Goal: Task Accomplishment & Management: Complete application form

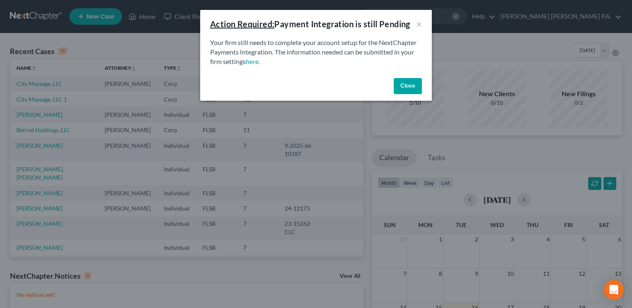
click at [405, 83] on button "Close" at bounding box center [407, 86] width 28 height 17
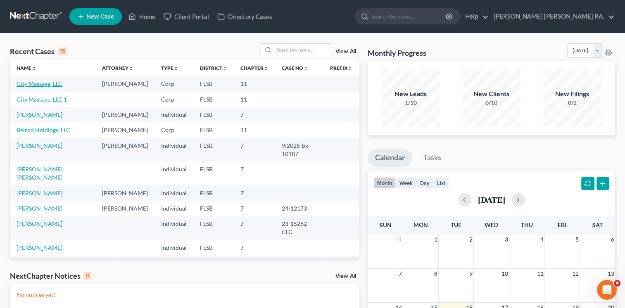
click at [41, 83] on link "City Massage, LLC" at bounding box center [40, 83] width 46 height 7
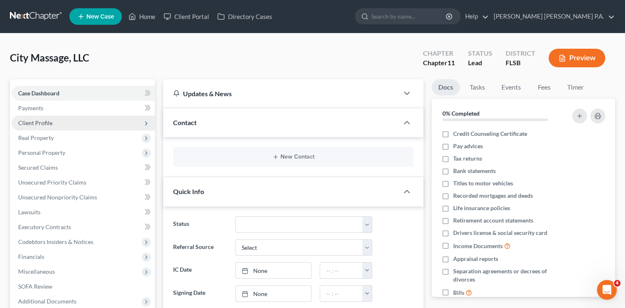
click at [41, 122] on span "Client Profile" at bounding box center [35, 122] width 34 height 7
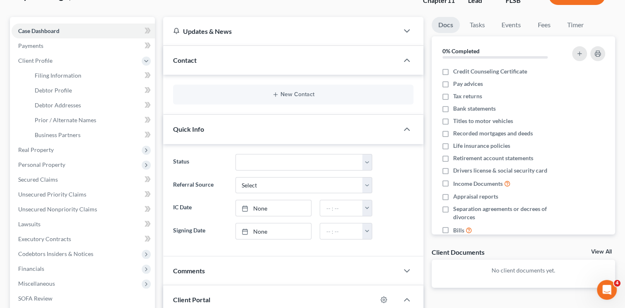
scroll to position [66, 0]
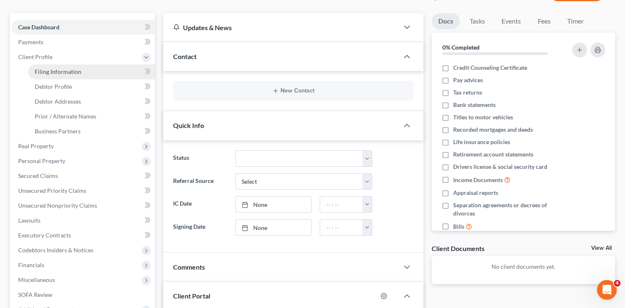
click at [77, 70] on span "Filing Information" at bounding box center [58, 71] width 47 height 7
select select "3"
select select "1"
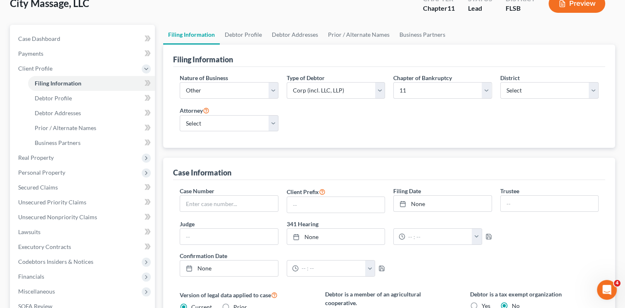
scroll to position [42, 0]
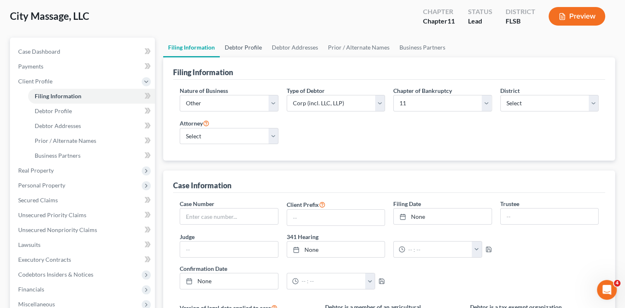
click at [249, 47] on link "Debtor Profile" at bounding box center [243, 48] width 47 height 20
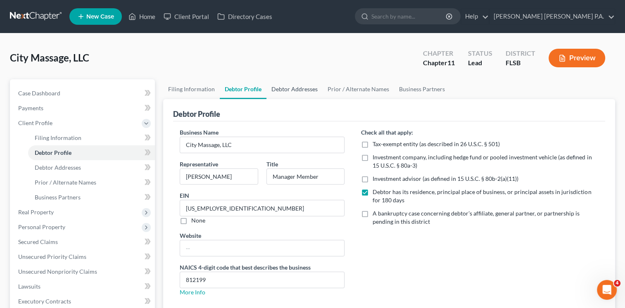
click at [296, 88] on link "Debtor Addresses" at bounding box center [295, 89] width 56 height 20
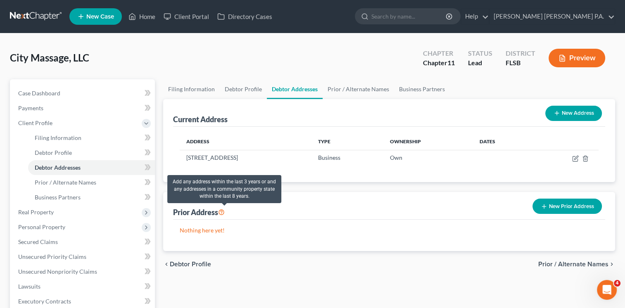
click at [224, 210] on icon at bounding box center [221, 212] width 7 height 8
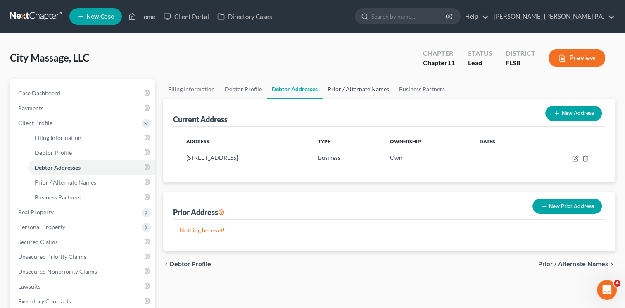
click at [362, 89] on link "Prior / Alternate Names" at bounding box center [358, 89] width 71 height 20
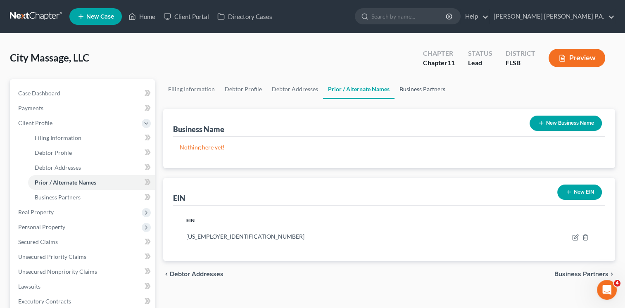
click at [420, 90] on link "Business Partners" at bounding box center [423, 89] width 56 height 20
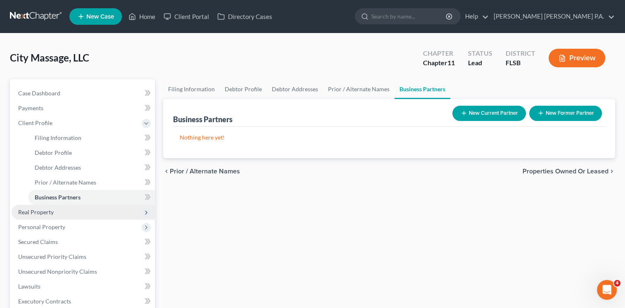
click at [32, 212] on span "Real Property" at bounding box center [36, 212] width 36 height 7
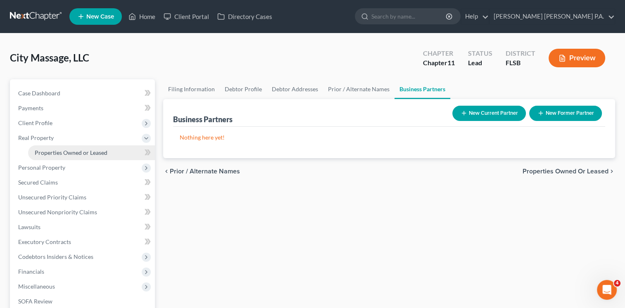
click at [111, 157] on link "Properties Owned or Leased" at bounding box center [91, 152] width 127 height 15
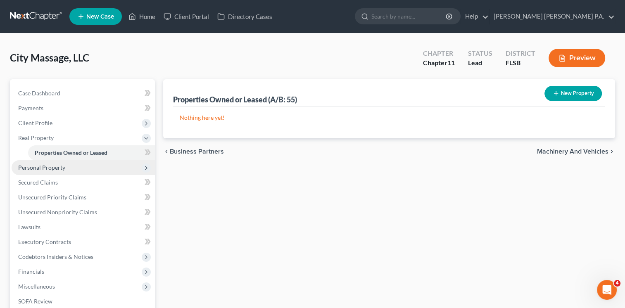
click at [57, 168] on span "Personal Property" at bounding box center [41, 167] width 47 height 7
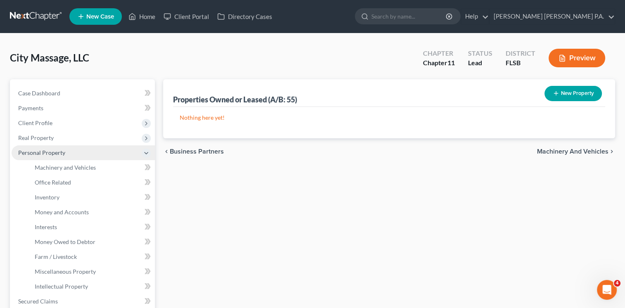
click at [47, 150] on span "Personal Property" at bounding box center [41, 152] width 47 height 7
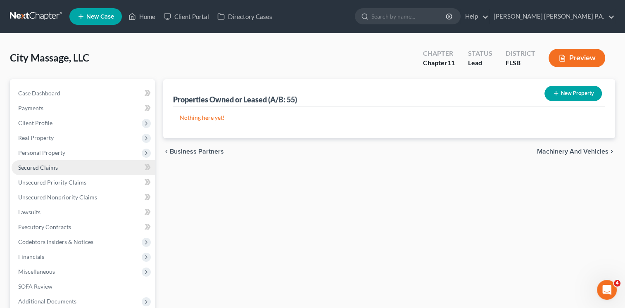
click at [48, 168] on span "Secured Claims" at bounding box center [38, 167] width 40 height 7
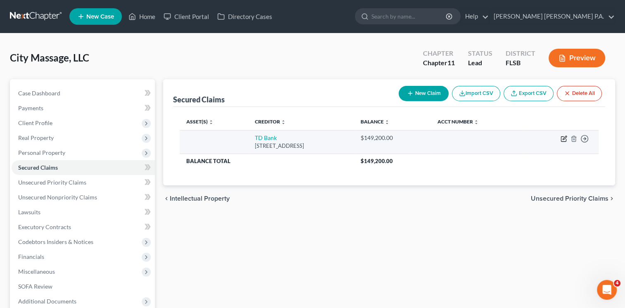
click at [562, 139] on icon "button" at bounding box center [564, 139] width 7 height 7
select select "9"
select select "0"
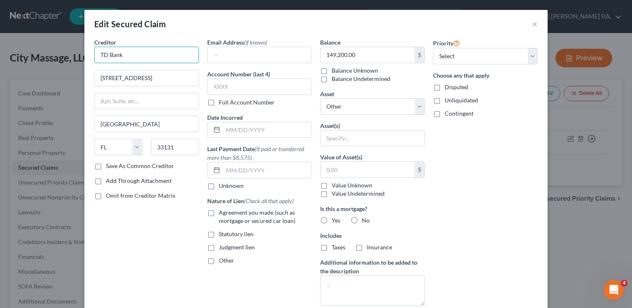
click at [137, 57] on input "TD Bank" at bounding box center [146, 55] width 105 height 17
type input "TD Bank, N.A."
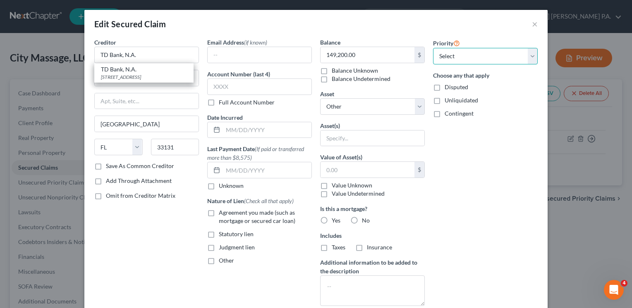
click at [529, 56] on select "Select 1st 2nd 3rd 4th 5th 6th 7th 8th 9th 10th 11th 12th 13th 14th 15th 16th 1…" at bounding box center [485, 56] width 105 height 17
click at [433, 48] on select "Select 1st 2nd 3rd 4th 5th 6th 7th 8th 9th 10th 11th 12th 13th 14th 15th 16th 1…" at bounding box center [485, 56] width 105 height 17
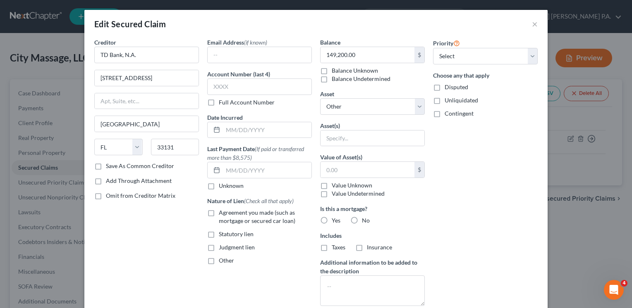
click at [466, 147] on div "Priority Select 1st 2nd 3rd 4th 5th 6th 7th 8th 9th 10th 11th 12th 13th 14th 15…" at bounding box center [485, 193] width 113 height 310
click at [417, 107] on select "Select Other Multiple Assets" at bounding box center [372, 106] width 105 height 17
select select "1"
click at [320, 98] on select "Select Other Multiple Assets" at bounding box center [372, 106] width 105 height 17
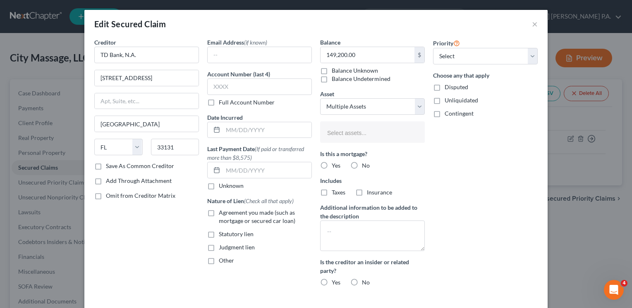
click at [362, 164] on label "No" at bounding box center [366, 166] width 8 height 8
click at [365, 164] on input "No" at bounding box center [367, 164] width 5 height 5
radio input "true"
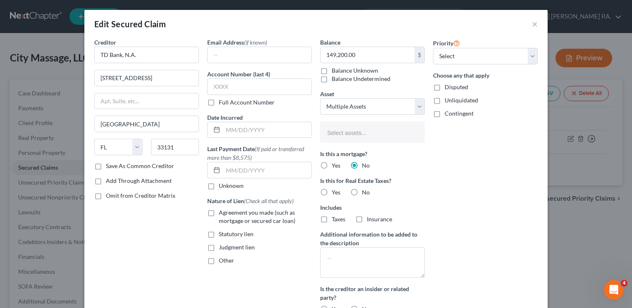
click at [362, 191] on label "No" at bounding box center [366, 192] width 8 height 8
click at [365, 191] on input "No" at bounding box center [367, 190] width 5 height 5
radio input "true"
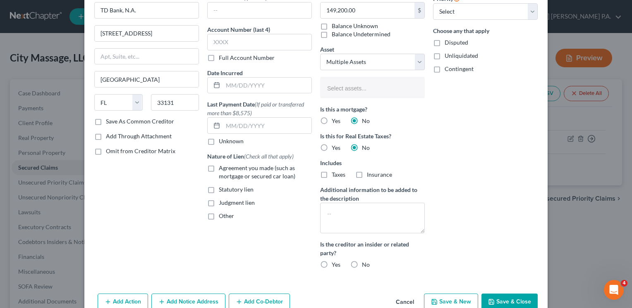
scroll to position [69, 0]
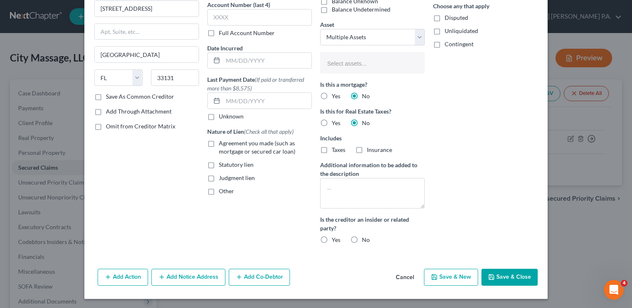
click at [362, 238] on label "No" at bounding box center [366, 240] width 8 height 8
click at [365, 238] on input "No" at bounding box center [367, 238] width 5 height 5
radio input "true"
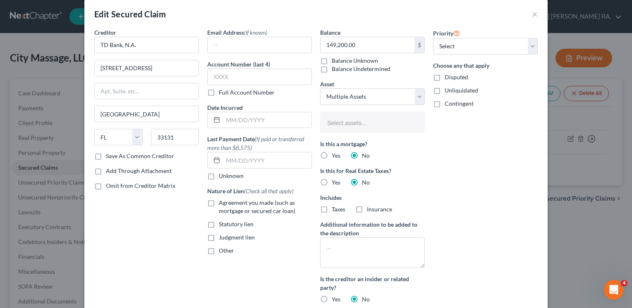
scroll to position [0, 0]
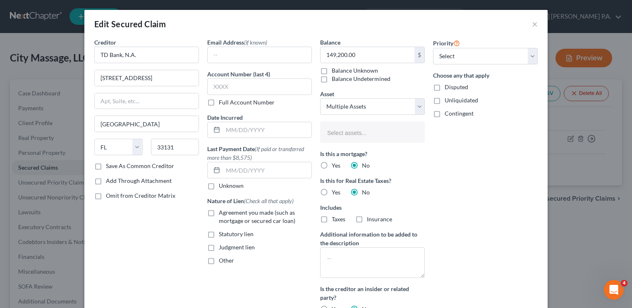
click at [219, 212] on label "Agreement you made (such as mortgage or secured car loan)" at bounding box center [265, 217] width 93 height 17
click at [222, 212] on input "Agreement you made (such as mortgage or secured car loan)" at bounding box center [224, 211] width 5 height 5
checkbox input "true"
click at [256, 86] on input "text" at bounding box center [259, 87] width 105 height 17
type input "5128"
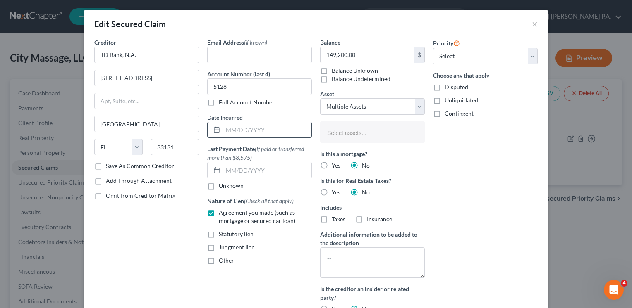
click at [238, 131] on input "text" at bounding box center [267, 130] width 88 height 16
click at [430, 207] on div "Priority Select 1st 2nd 3rd 4th 5th 6th 7th 8th 9th 10th 11th 12th 13th 14th 15…" at bounding box center [485, 179] width 113 height 282
click at [254, 133] on input "02/" at bounding box center [267, 130] width 88 height 16
type input "[DATE]"
click at [452, 191] on div "Priority Select 1st 2nd 3rd 4th 5th 6th 7th 8th 9th 10th 11th 12th 13th 14th 15…" at bounding box center [485, 179] width 113 height 282
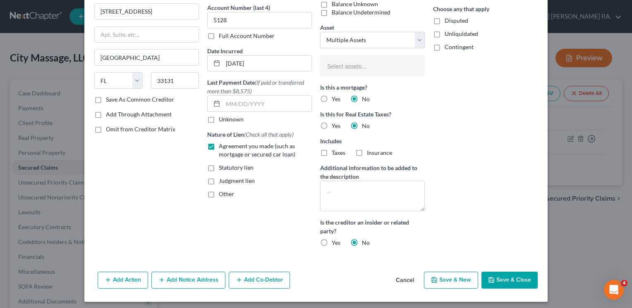
scroll to position [69, 0]
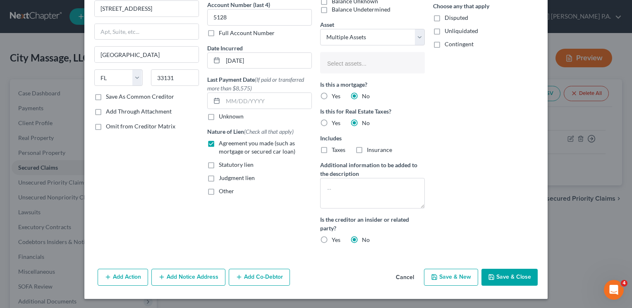
click at [186, 279] on button "Add Notice Address" at bounding box center [188, 277] width 74 height 17
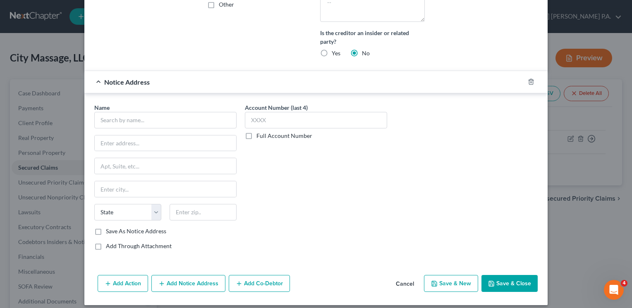
scroll to position [257, 0]
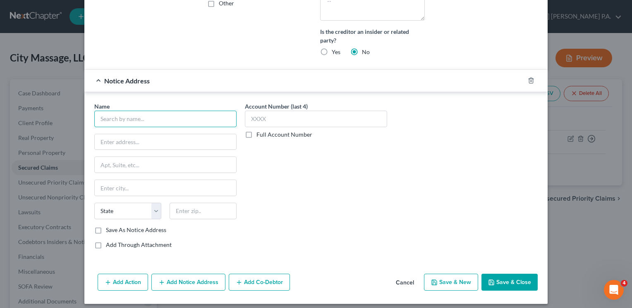
click at [126, 119] on input "text" at bounding box center [165, 119] width 142 height 17
type input "TD Bank, N.A."
click at [403, 202] on div "Name * TD Bank, N.A. State AL AK AR AZ CA CO CT DE DC FL GA GU HI ID IL IN IA K…" at bounding box center [315, 179] width 451 height 154
click at [122, 140] on input "text" at bounding box center [165, 142] width 141 height 16
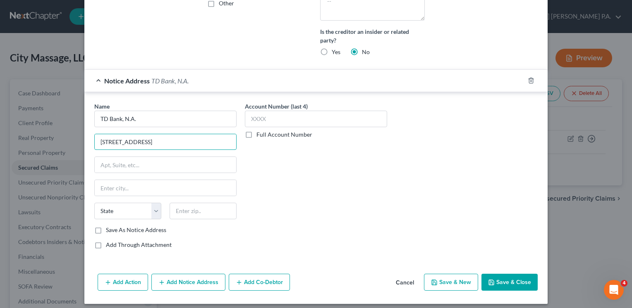
type input "[STREET_ADDRESS]"
click at [156, 183] on input "text" at bounding box center [165, 188] width 141 height 16
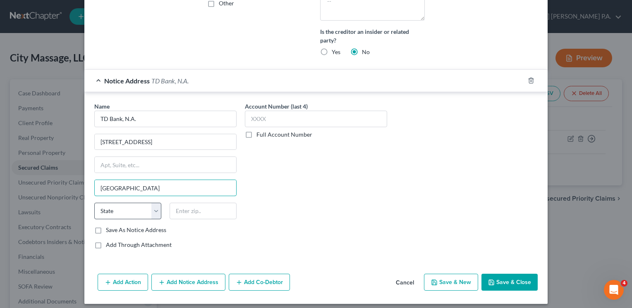
type input "[GEOGRAPHIC_DATA]"
click at [157, 211] on select "State [US_STATE] AK AR AZ CA CO CT DE DC [GEOGRAPHIC_DATA] [GEOGRAPHIC_DATA] GU…" at bounding box center [127, 211] width 67 height 17
select select "33"
click at [94, 203] on select "State [US_STATE] AK AR AZ CA CO CT DE DC [GEOGRAPHIC_DATA] [GEOGRAPHIC_DATA] GU…" at bounding box center [127, 211] width 67 height 17
click at [193, 210] on input "text" at bounding box center [202, 211] width 67 height 17
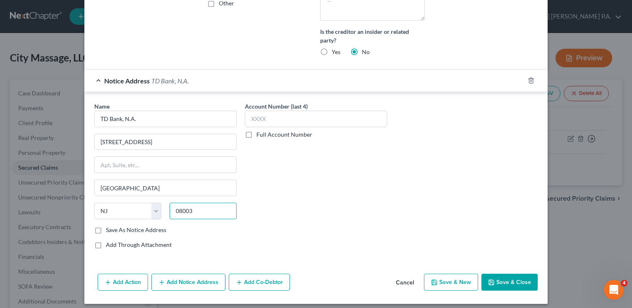
type input "08003"
click at [106, 227] on label "Save As Notice Address" at bounding box center [136, 230] width 60 height 8
click at [109, 227] on input "Save As Notice Address" at bounding box center [111, 228] width 5 height 5
checkbox input "true"
click at [507, 281] on button "Save & Close" at bounding box center [509, 282] width 56 height 17
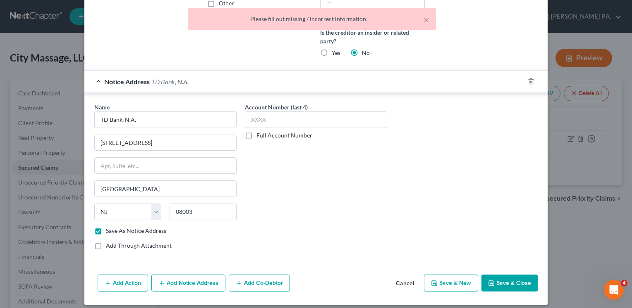
click at [455, 186] on div "Name * TD Bank, N.A. 2059 Springdale Road Cherry Hill State AL AK AR AZ CA CO C…" at bounding box center [315, 180] width 451 height 154
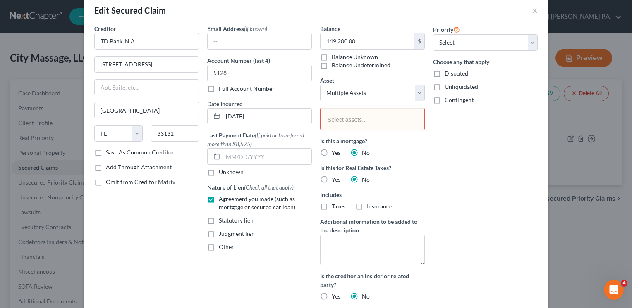
scroll to position [0, 0]
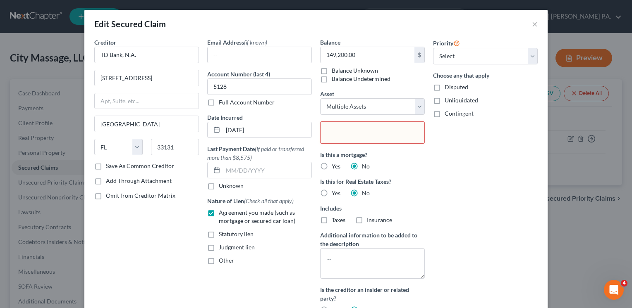
click at [344, 131] on input "text" at bounding box center [371, 133] width 92 height 12
click at [416, 260] on body "Home New Case Client Portal Directory Cases Aaronson Schantz Beiley P.A. tmckeo…" at bounding box center [316, 197] width 632 height 395
type input "All inventory, equipment, accounts, etc."
click at [448, 165] on body "Home New Case Client Portal Directory Cases Aaronson Schantz Beiley P.A. tmckeo…" at bounding box center [316, 197] width 632 height 395
click at [372, 130] on input "text" at bounding box center [371, 133] width 92 height 12
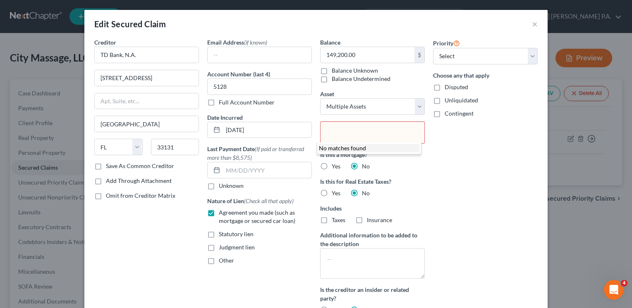
click at [416, 110] on body "Home New Case Client Portal Directory Cases Aaronson Schantz Beiley P.A. tmckeo…" at bounding box center [316, 197] width 632 height 395
type input "Select assets..."
click at [416, 110] on select "Select Other Multiple Assets" at bounding box center [372, 106] width 105 height 17
click at [320, 98] on select "Select Other Multiple Assets" at bounding box center [372, 106] width 105 height 17
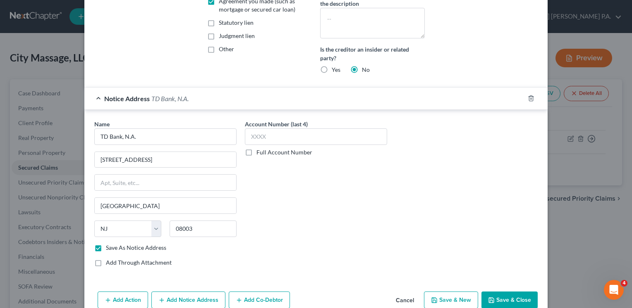
scroll to position [234, 0]
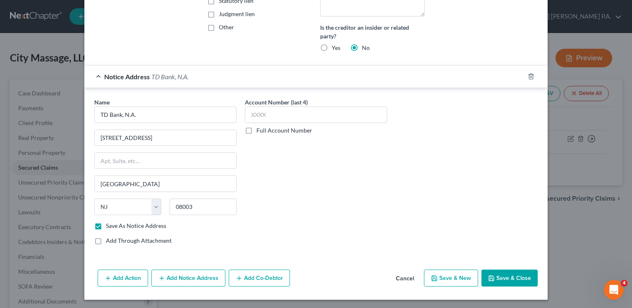
click at [503, 279] on button "Save & Close" at bounding box center [509, 278] width 56 height 17
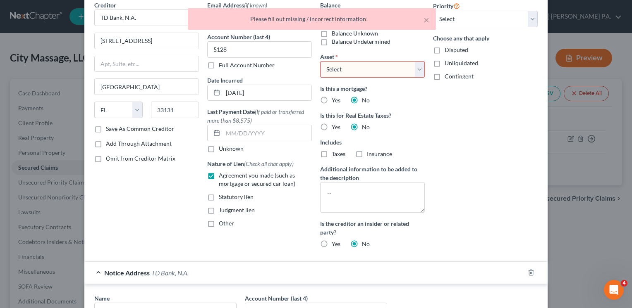
scroll to position [0, 0]
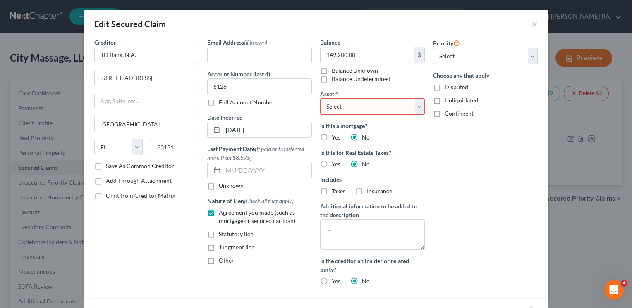
click at [416, 107] on select "Select Other Multiple Assets" at bounding box center [372, 106] width 105 height 17
select select "0"
click at [320, 98] on select "Select Other Multiple Assets" at bounding box center [372, 106] width 105 height 17
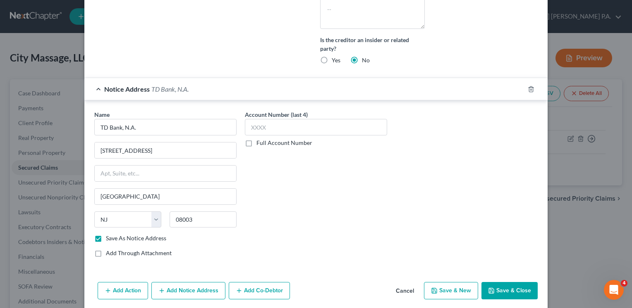
scroll to position [317, 0]
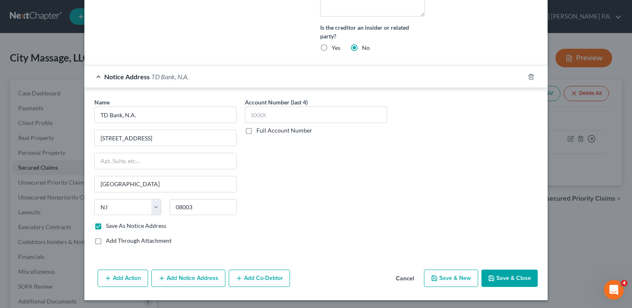
click at [495, 278] on button "Save & Close" at bounding box center [509, 278] width 56 height 17
select select
checkbox input "false"
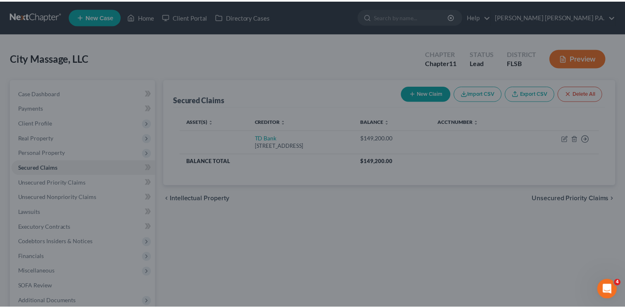
scroll to position [234, 0]
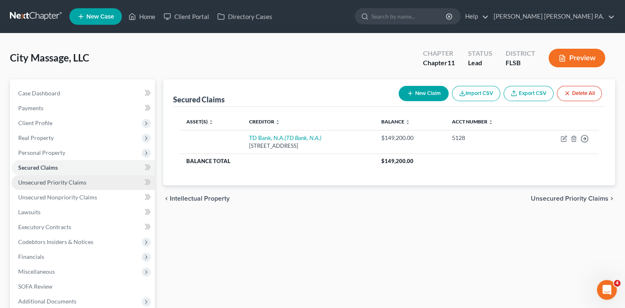
click at [77, 183] on span "Unsecured Priority Claims" at bounding box center [52, 182] width 68 height 7
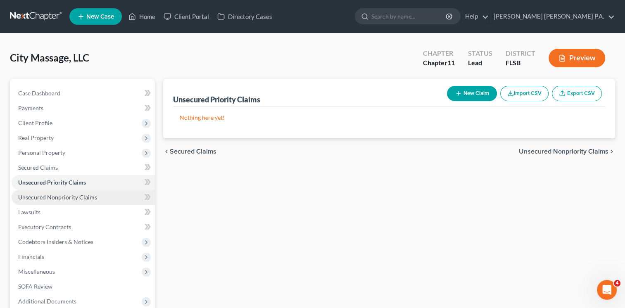
click at [74, 197] on span "Unsecured Nonpriority Claims" at bounding box center [57, 197] width 79 height 7
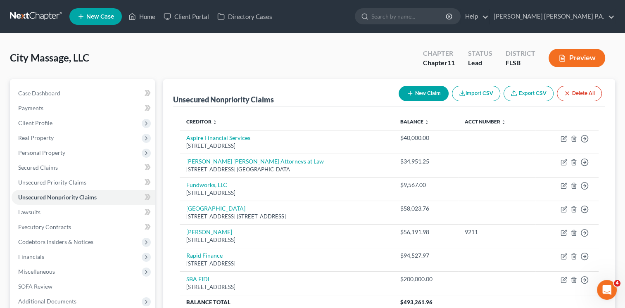
click at [417, 90] on button "New Claim" at bounding box center [424, 93] width 50 height 15
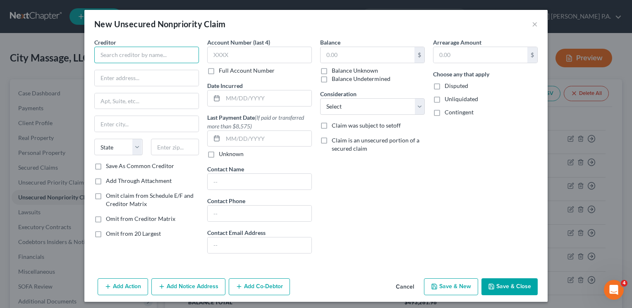
click at [137, 54] on input "text" at bounding box center [146, 55] width 105 height 17
type input "[PERSON_NAME] [PERSON_NAME]"
click at [107, 80] on input "text" at bounding box center [147, 78] width 104 height 16
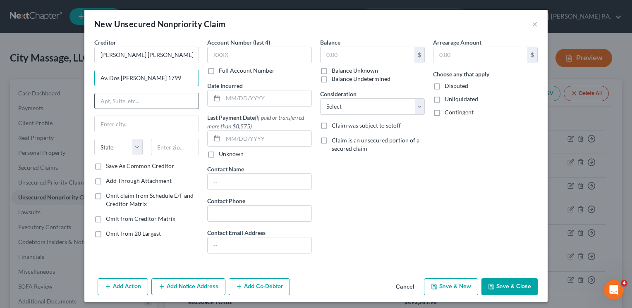
type input "Av. Dos de Mayo 1799"
click at [113, 101] on input "text" at bounding box center [147, 101] width 104 height 16
type input "Piso 15"
click at [112, 123] on input "text" at bounding box center [147, 124] width 104 height 16
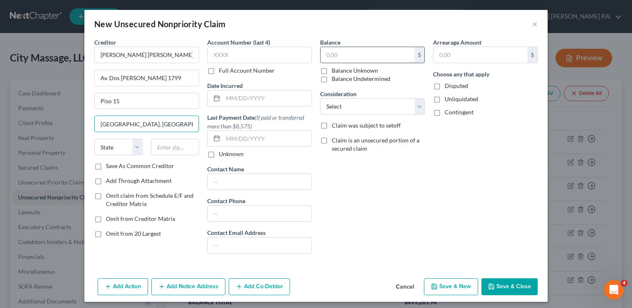
type input "San Isidro, Lima, Peru"
click at [343, 56] on input "text" at bounding box center [367, 55] width 94 height 16
type input "67,000.00"
click at [441, 174] on div "Arrearage Amount $ Choose any that apply Disputed Unliquidated Contingent" at bounding box center [485, 149] width 113 height 222
click at [497, 286] on button "Save & Close" at bounding box center [509, 287] width 56 height 17
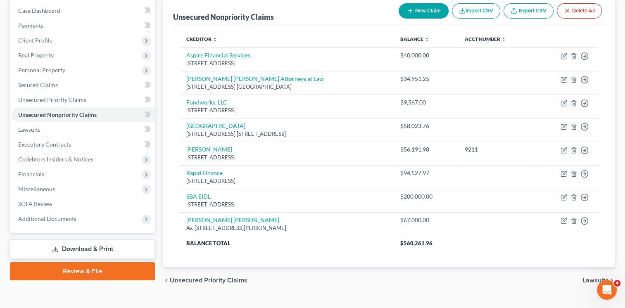
scroll to position [87, 0]
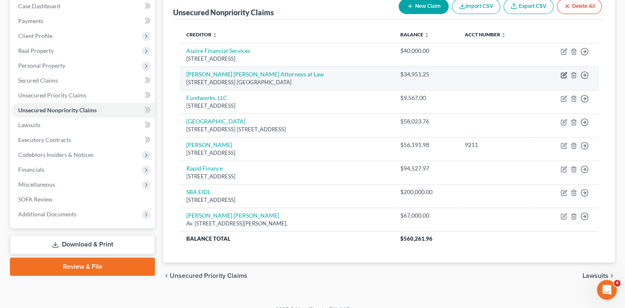
click at [565, 72] on icon "button" at bounding box center [564, 75] width 7 height 7
select select "9"
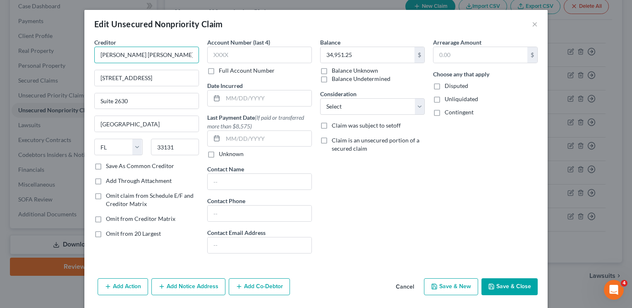
click at [190, 56] on input "Foreman Friedman Attorneys at Law" at bounding box center [146, 55] width 105 height 17
type input "[PERSON_NAME] [PERSON_NAME] P.A."
click at [444, 87] on label "Disputed" at bounding box center [456, 86] width 24 height 8
click at [448, 87] on input "Disputed" at bounding box center [450, 84] width 5 height 5
checkbox input "true"
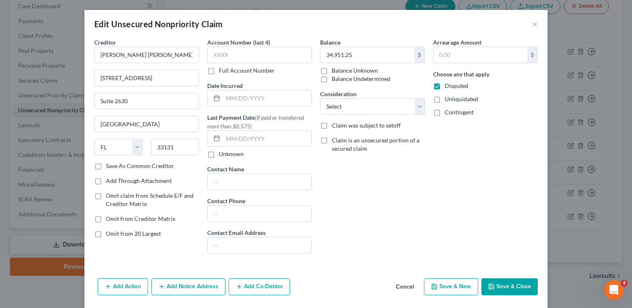
click at [497, 286] on button "Save & Close" at bounding box center [509, 287] width 56 height 17
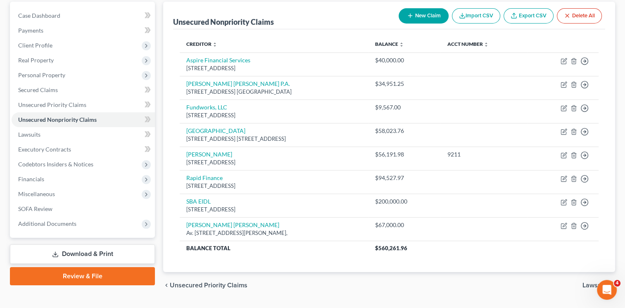
scroll to position [75, 0]
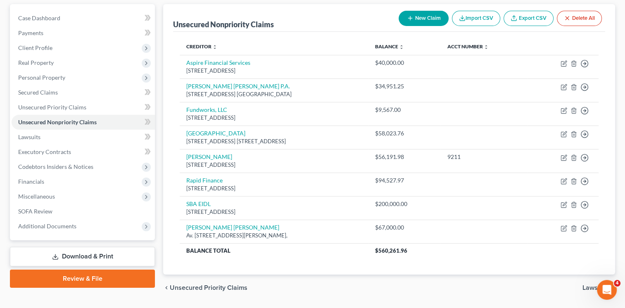
click at [262, 258] on div "Creditor expand_more expand_less unfold_more Balance expand_more expand_less un…" at bounding box center [389, 153] width 432 height 243
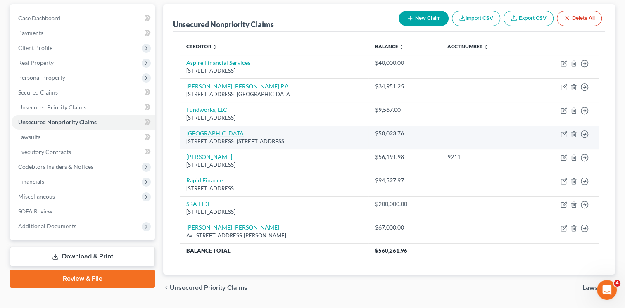
click at [214, 131] on link "Highland Hills" at bounding box center [215, 133] width 59 height 7
select select "9"
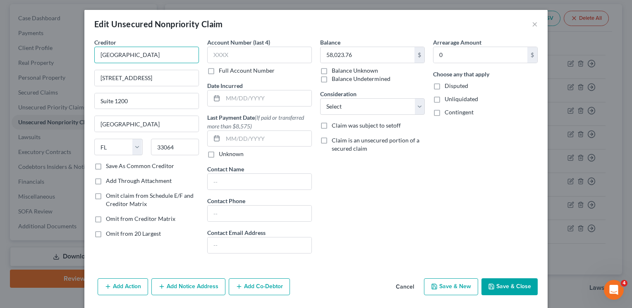
click at [138, 56] on input "Highland Hills" at bounding box center [146, 55] width 105 height 17
type input "Highland Hill Capital"
click at [498, 285] on button "Save & Close" at bounding box center [509, 287] width 56 height 17
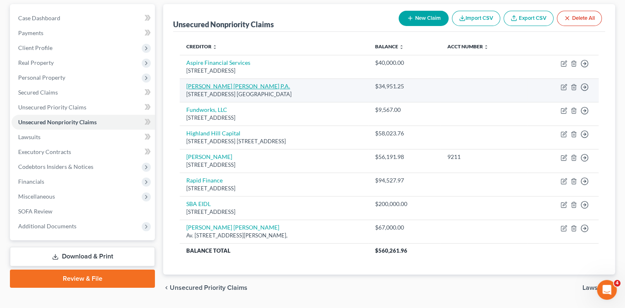
click at [226, 87] on link "[PERSON_NAME] [PERSON_NAME] P.A." at bounding box center [238, 86] width 104 height 7
select select "9"
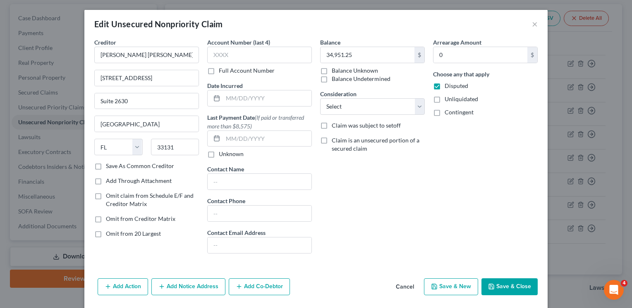
click at [505, 286] on button "Save & Close" at bounding box center [509, 287] width 56 height 17
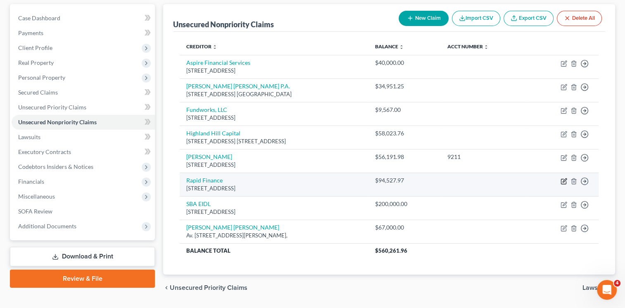
click at [564, 179] on icon "button" at bounding box center [565, 181] width 4 height 4
select select "21"
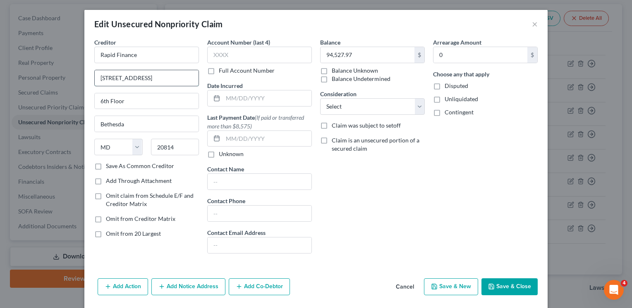
click at [160, 78] on input "4500 East West Highway" at bounding box center [147, 78] width 104 height 16
type input "4500 East West Highway,"
click at [499, 285] on button "Save & Close" at bounding box center [509, 287] width 56 height 17
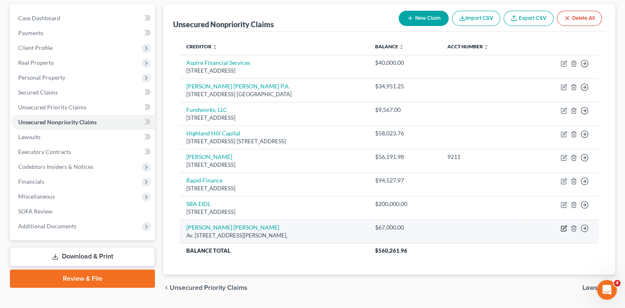
click at [564, 229] on icon "button" at bounding box center [564, 228] width 7 height 7
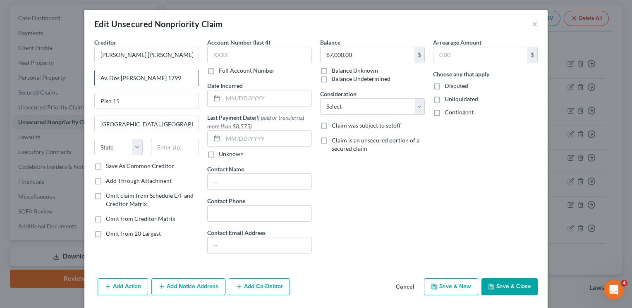
click at [157, 75] on input "Av. Dos de Mayo 1799" at bounding box center [147, 78] width 104 height 16
type input "Av. Dos de Mayo 1799,"
click at [503, 286] on button "Save & Close" at bounding box center [509, 287] width 56 height 17
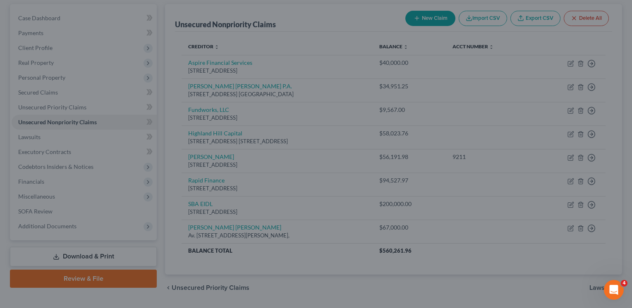
type input "0"
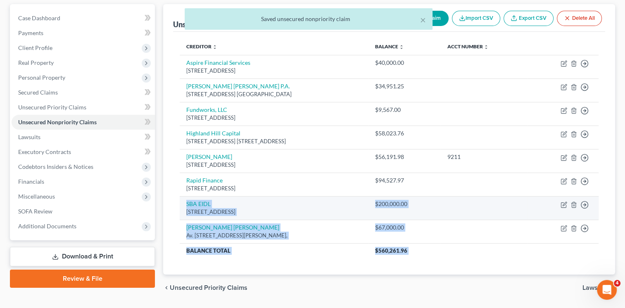
drag, startPoint x: 503, startPoint y: 286, endPoint x: 517, endPoint y: 195, distance: 92.1
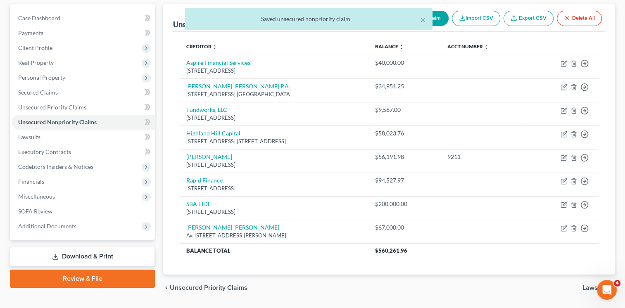
click at [345, 266] on div "Creditor expand_more expand_less unfold_more Balance expand_more expand_less un…" at bounding box center [389, 153] width 432 height 243
click at [97, 258] on link "Download & Print" at bounding box center [82, 256] width 145 height 19
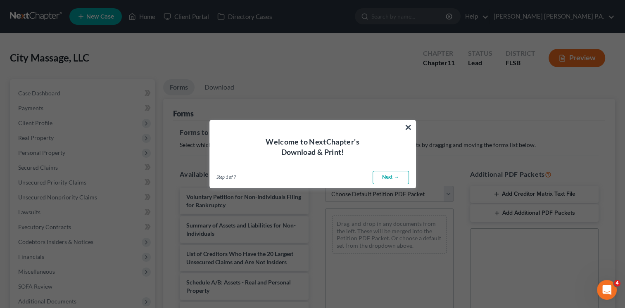
click at [386, 179] on link "Next →" at bounding box center [391, 177] width 36 height 13
select select "0"
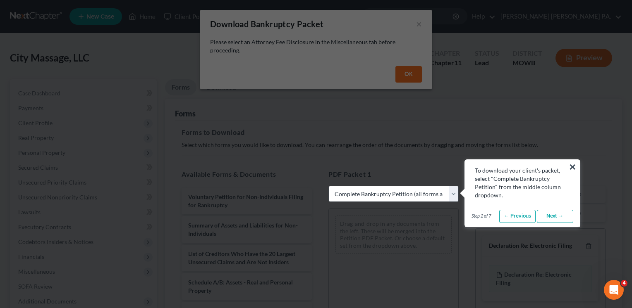
click at [549, 215] on link "Next →" at bounding box center [554, 216] width 36 height 13
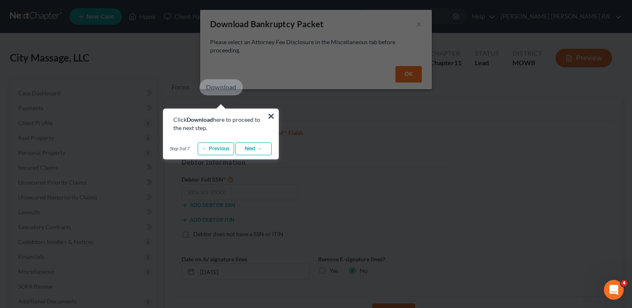
click at [255, 148] on link "Next →" at bounding box center [253, 149] width 36 height 13
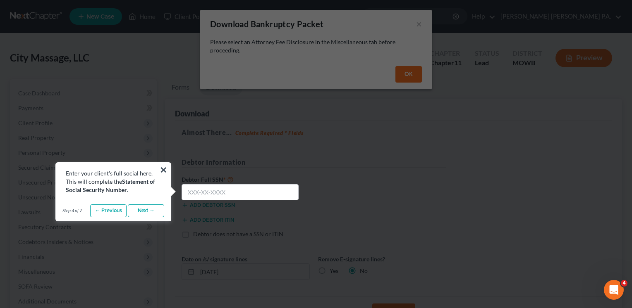
click at [152, 211] on link "Next →" at bounding box center [146, 211] width 36 height 13
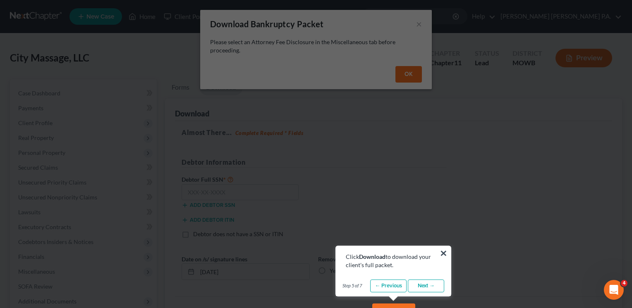
click at [430, 284] on link "Next →" at bounding box center [426, 286] width 36 height 13
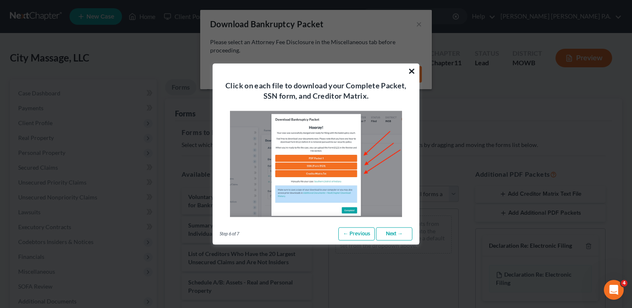
click at [411, 69] on button "×" at bounding box center [412, 70] width 8 height 13
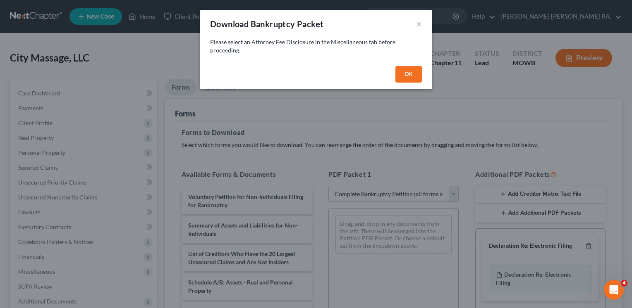
click at [410, 74] on button "OK" at bounding box center [408, 74] width 26 height 17
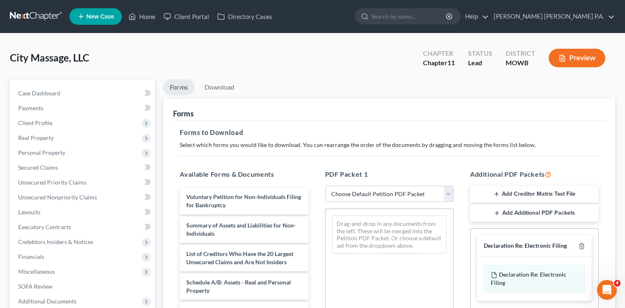
click at [448, 193] on select "Choose Default Petition PDF Packet Complete Bankruptcy Petition (all forms and …" at bounding box center [389, 194] width 129 height 17
select select "1"
click at [325, 186] on select "Choose Default Petition PDF Packet Complete Bankruptcy Petition (all forms and …" at bounding box center [389, 194] width 129 height 17
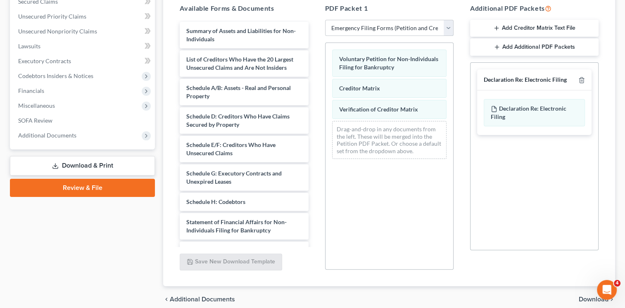
scroll to position [167, 0]
click at [89, 164] on link "Download & Print" at bounding box center [82, 165] width 145 height 19
click at [55, 164] on icon at bounding box center [55, 165] width 7 height 7
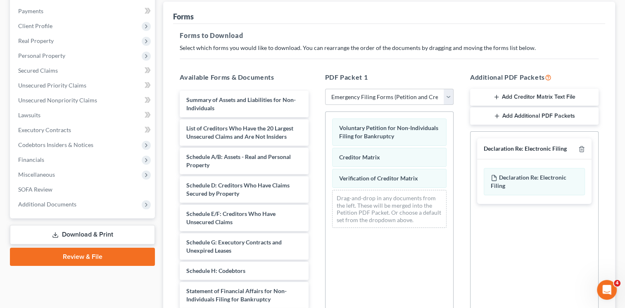
scroll to position [98, 0]
click at [98, 234] on link "Download & Print" at bounding box center [82, 234] width 145 height 19
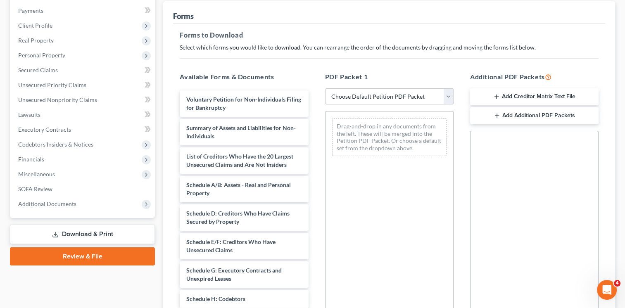
click at [449, 95] on select "Choose Default Petition PDF Packet Complete Bankruptcy Petition (all forms and …" at bounding box center [389, 96] width 129 height 17
select select "1"
click at [325, 88] on select "Choose Default Petition PDF Packet Complete Bankruptcy Petition (all forms and …" at bounding box center [389, 96] width 129 height 17
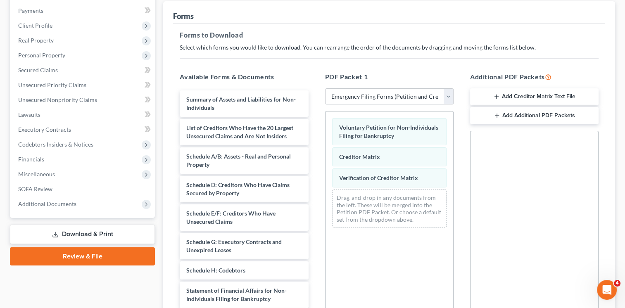
click at [72, 234] on link "Download & Print" at bounding box center [82, 234] width 145 height 19
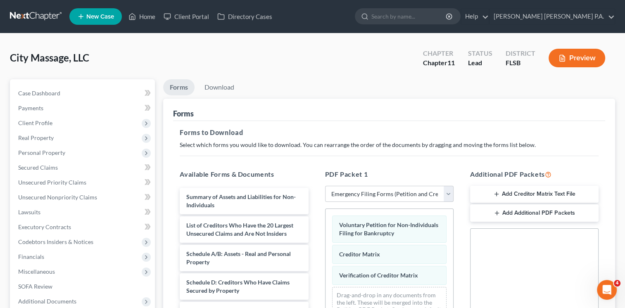
click at [580, 55] on button "Preview" at bounding box center [577, 58] width 57 height 19
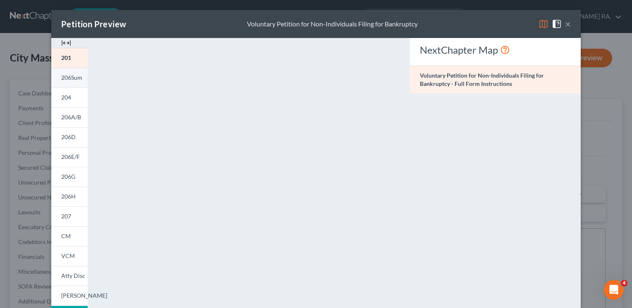
click at [66, 78] on span "206Sum" at bounding box center [71, 77] width 21 height 7
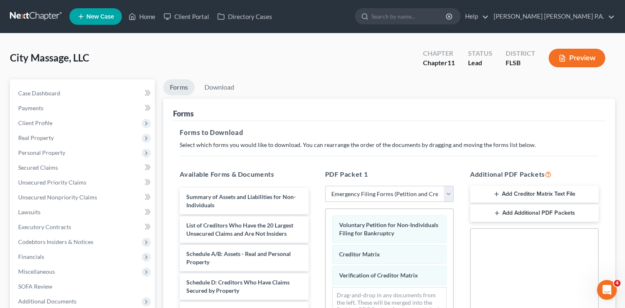
drag, startPoint x: 627, startPoint y: 94, endPoint x: 632, endPoint y: 138, distance: 44.1
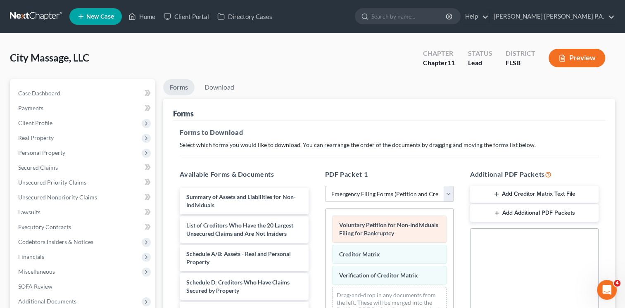
click at [386, 226] on span "Voluntary Petition for Non-Individuals Filing for Bankruptcy" at bounding box center [388, 229] width 99 height 15
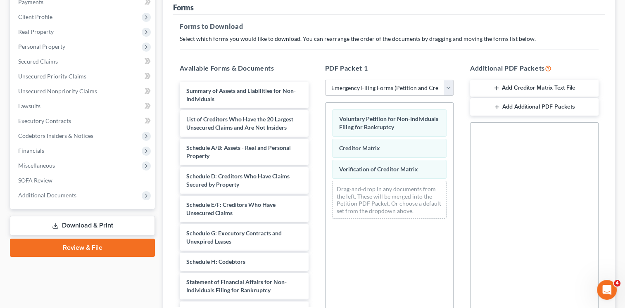
scroll to position [106, 0]
click at [95, 224] on link "Download & Print" at bounding box center [82, 226] width 145 height 19
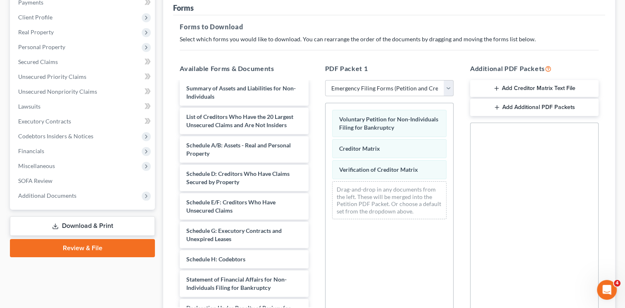
scroll to position [0, 0]
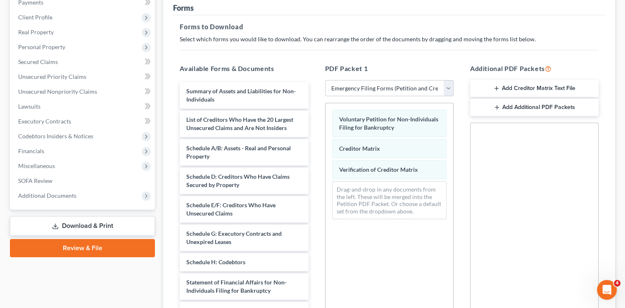
click at [106, 223] on link "Download & Print" at bounding box center [82, 226] width 145 height 19
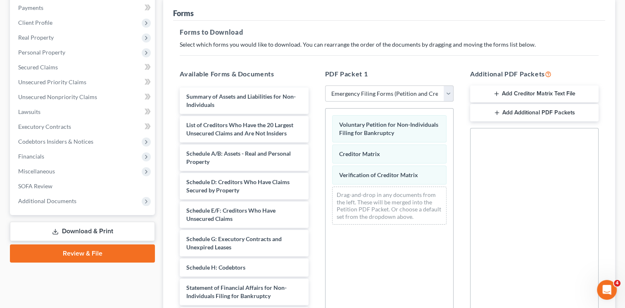
scroll to position [102, 0]
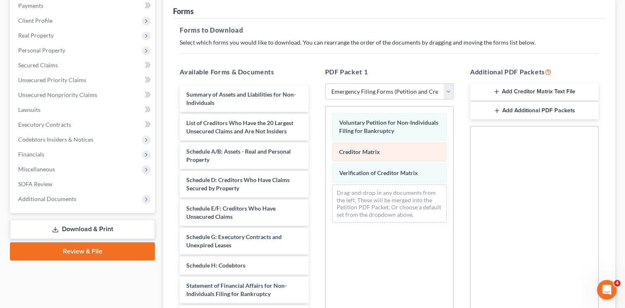
click at [361, 152] on span "Creditor Matrix" at bounding box center [359, 151] width 41 height 7
click at [349, 150] on div "Voluntary Petition for Non-Individuals Filing for Bankruptcy Creditor Matrix Ve…" at bounding box center [390, 168] width 128 height 123
click at [88, 229] on link "Download & Print" at bounding box center [82, 229] width 145 height 19
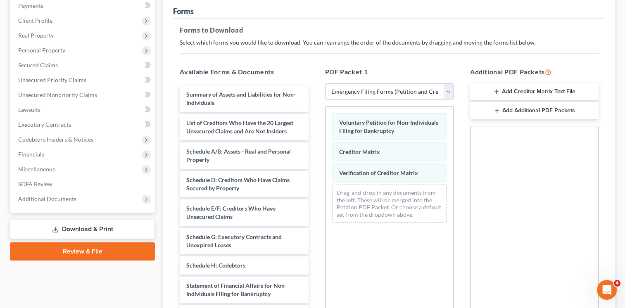
click at [88, 229] on link "Download & Print" at bounding box center [82, 229] width 145 height 19
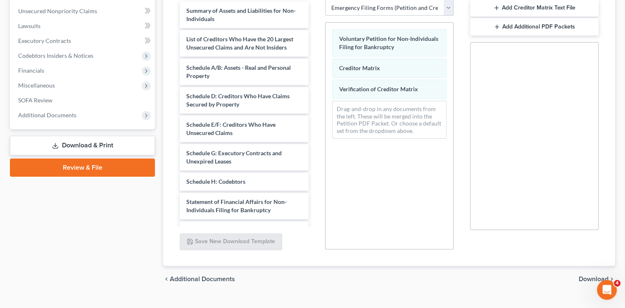
scroll to position [201, 0]
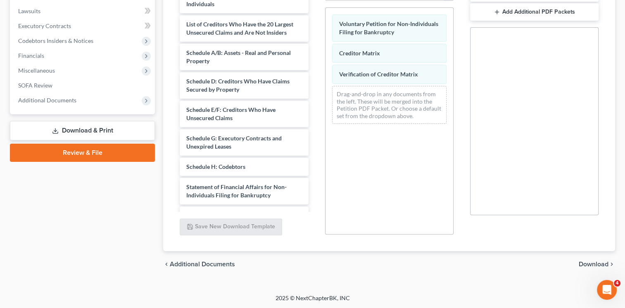
click at [587, 264] on span "Download" at bounding box center [594, 264] width 30 height 7
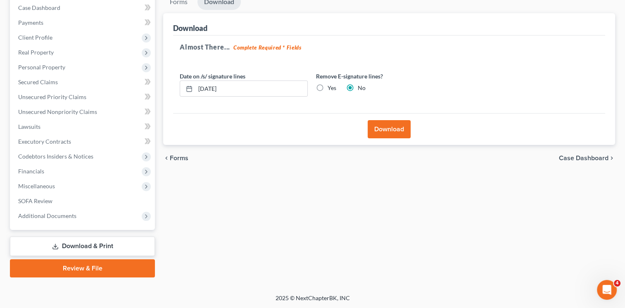
click at [82, 245] on link "Download & Print" at bounding box center [82, 246] width 145 height 19
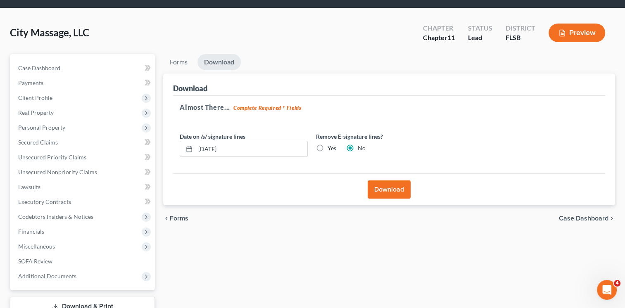
scroll to position [0, 0]
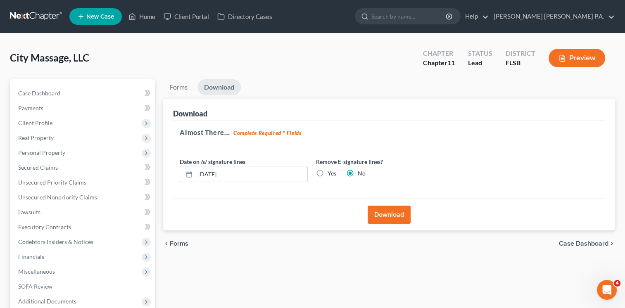
click at [386, 217] on button "Download" at bounding box center [389, 215] width 43 height 18
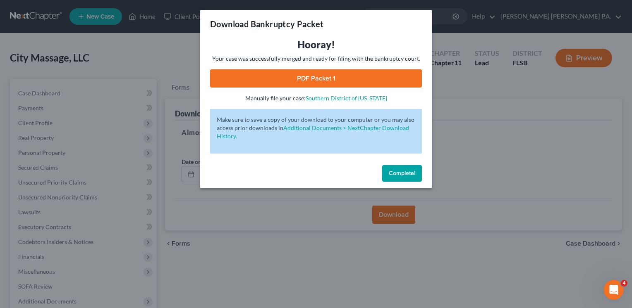
click at [321, 78] on link "PDF Packet 1" at bounding box center [316, 78] width 212 height 18
click at [404, 174] on span "Complete!" at bounding box center [401, 173] width 26 height 7
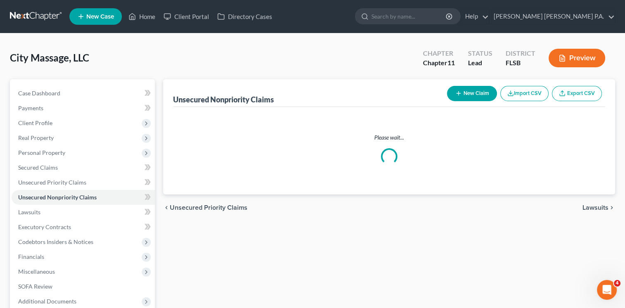
scroll to position [75, 0]
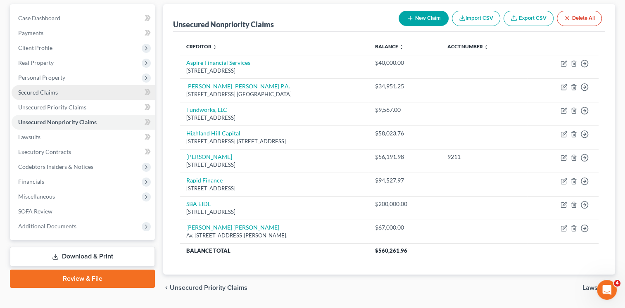
click at [52, 97] on link "Secured Claims" at bounding box center [83, 92] width 143 height 15
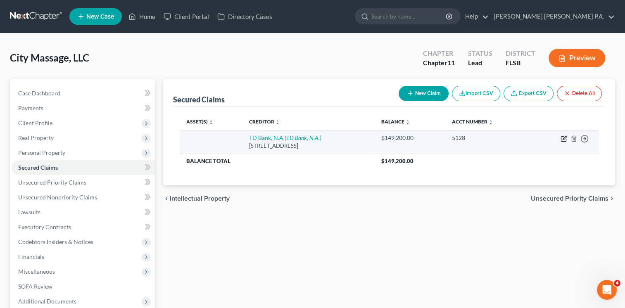
click at [561, 137] on icon "button" at bounding box center [563, 139] width 5 height 5
select select "9"
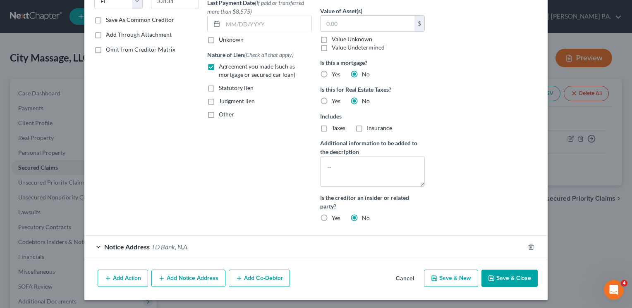
scroll to position [147, 0]
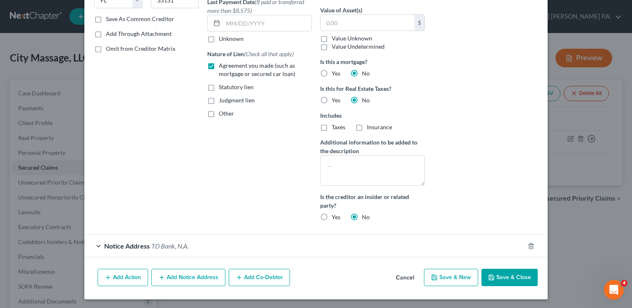
click at [95, 246] on div "Notice Address [GEOGRAPHIC_DATA]" at bounding box center [304, 246] width 440 height 22
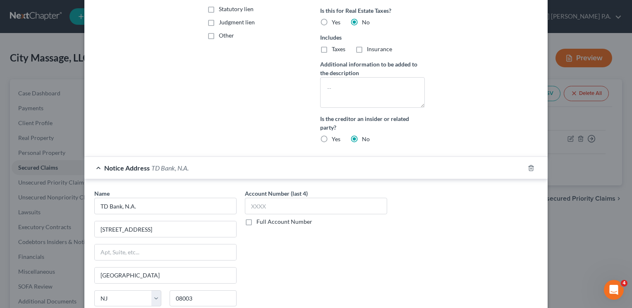
scroll to position [229, 0]
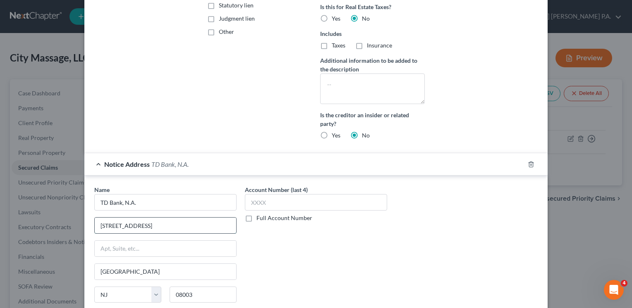
drag, startPoint x: 97, startPoint y: 224, endPoint x: 158, endPoint y: 225, distance: 61.2
click at [158, 225] on input "[STREET_ADDRESS]" at bounding box center [165, 226] width 141 height 16
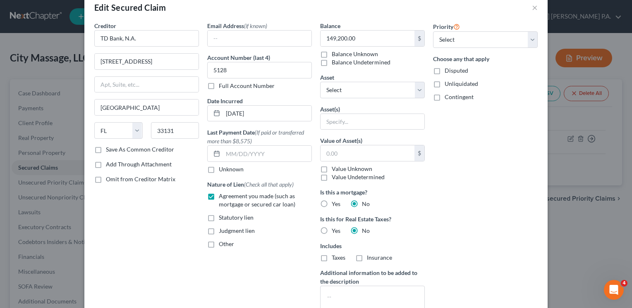
scroll to position [9, 0]
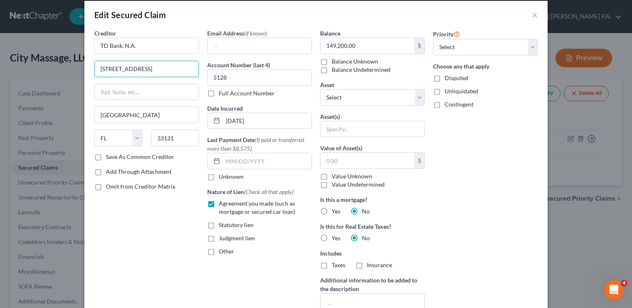
drag, startPoint x: 162, startPoint y: 74, endPoint x: 20, endPoint y: 70, distance: 141.4
click at [20, 70] on div "Edit Secured Claim × Creditor * TD Bank, N.A. [GEOGRAPHIC_DATA] [GEOGRAPHIC_DAT…" at bounding box center [316, 154] width 632 height 308
paste input "[STREET_ADDRESS]"
type input "[STREET_ADDRESS]"
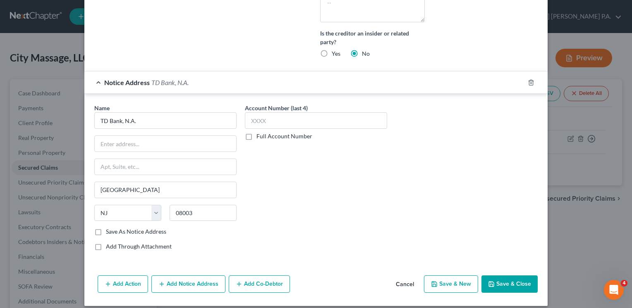
scroll to position [317, 0]
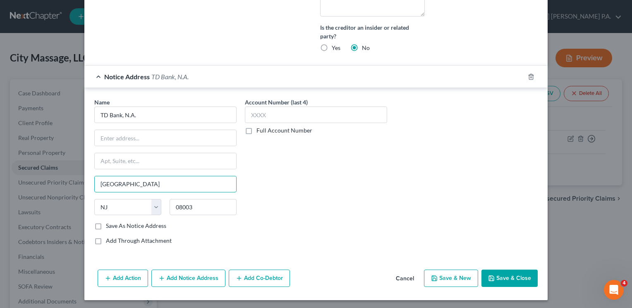
drag, startPoint x: 148, startPoint y: 179, endPoint x: 32, endPoint y: 179, distance: 116.5
click at [32, 179] on div "Edit Secured Claim × Creditor * TD Bank, N.A. [GEOGRAPHIC_DATA][US_STATE] CA CO…" at bounding box center [316, 154] width 632 height 308
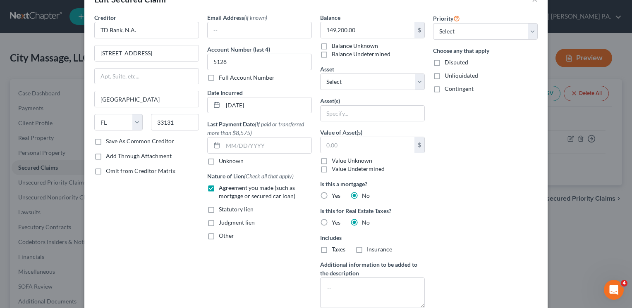
scroll to position [0, 0]
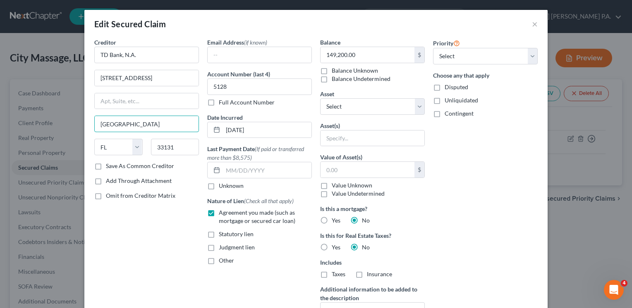
drag, startPoint x: 142, startPoint y: 122, endPoint x: 22, endPoint y: 127, distance: 120.4
click at [22, 127] on div "Edit Secured Claim × Creditor * TD Bank, N.A. [GEOGRAPHIC_DATA][US_STATE] CA CO…" at bounding box center [316, 154] width 632 height 308
paste input "[GEOGRAPHIC_DATA]"
type input "[GEOGRAPHIC_DATA]"
drag, startPoint x: 182, startPoint y: 146, endPoint x: 87, endPoint y: 144, distance: 95.5
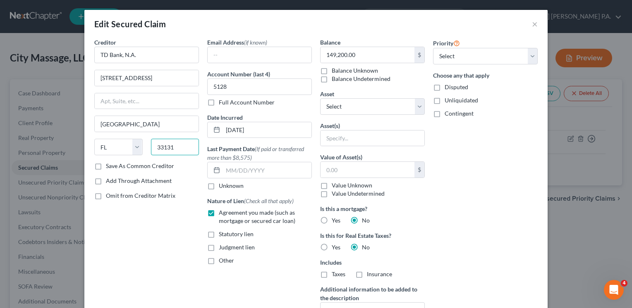
click at [90, 144] on div "State [US_STATE] AK AR AZ CA CO CT DE DC [GEOGRAPHIC_DATA] [GEOGRAPHIC_DATA] GU…" at bounding box center [146, 150] width 113 height 23
type input "08003"
select select "33"
click at [126, 124] on input "[GEOGRAPHIC_DATA]" at bounding box center [147, 124] width 104 height 16
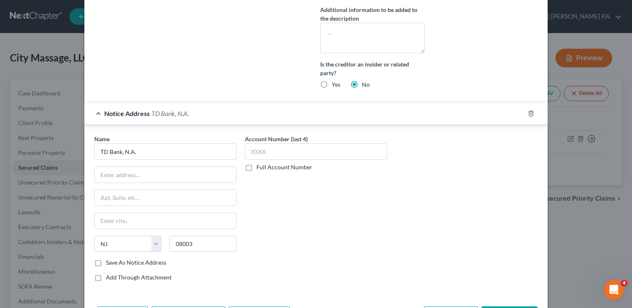
scroll to position [284, 0]
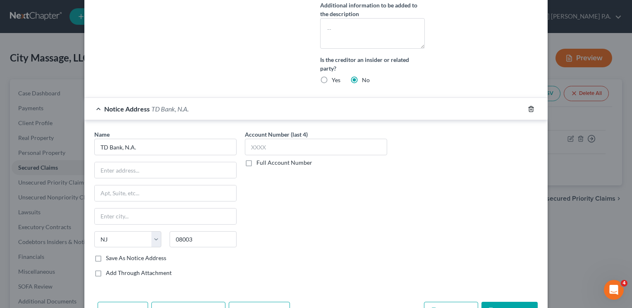
click at [527, 107] on icon "button" at bounding box center [530, 109] width 7 height 7
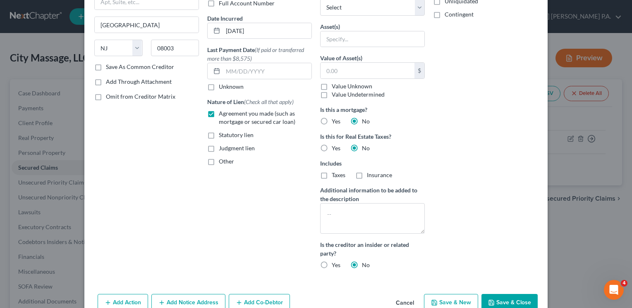
scroll to position [124, 0]
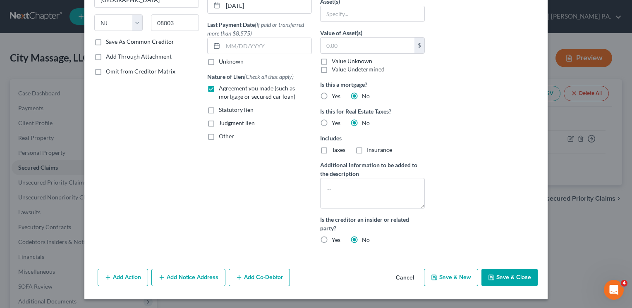
click at [495, 275] on button "Save & Close" at bounding box center [509, 277] width 56 height 17
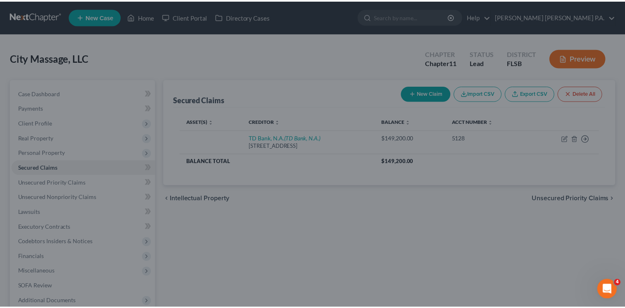
scroll to position [41, 0]
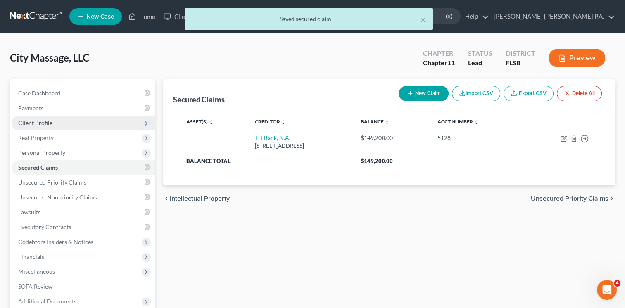
click at [35, 126] on span "Client Profile" at bounding box center [83, 123] width 143 height 15
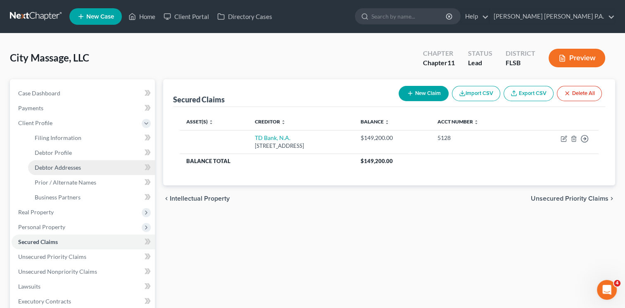
click at [60, 166] on span "Debtor Addresses" at bounding box center [58, 167] width 46 height 7
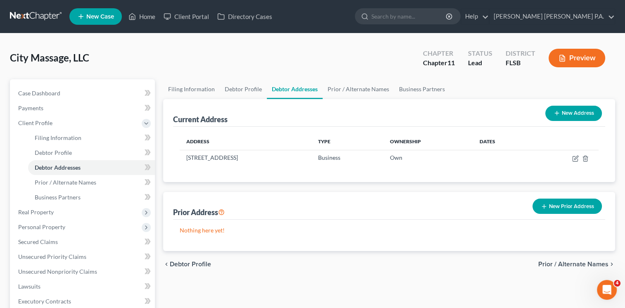
click at [592, 133] on th at bounding box center [565, 141] width 67 height 17
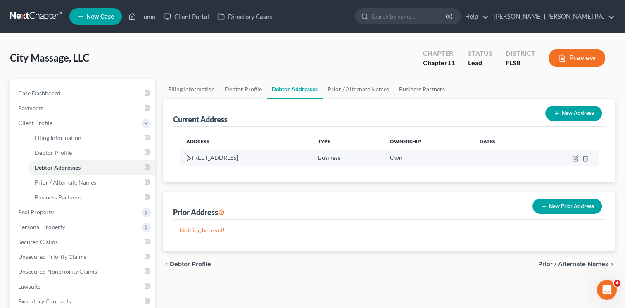
click at [580, 157] on td at bounding box center [565, 158] width 67 height 16
click at [574, 158] on icon "button" at bounding box center [575, 158] width 7 height 7
select select "9"
select select "0"
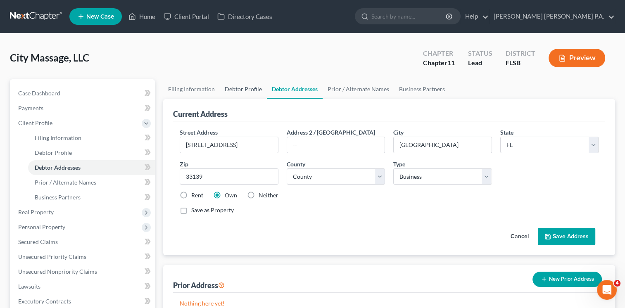
click at [245, 89] on link "Debtor Profile" at bounding box center [243, 89] width 47 height 20
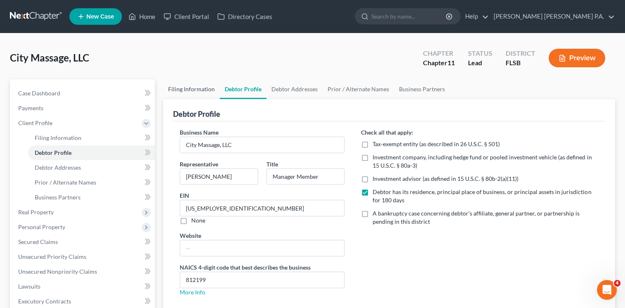
click at [206, 89] on link "Filing Information" at bounding box center [191, 89] width 57 height 20
select select "3"
select select "1"
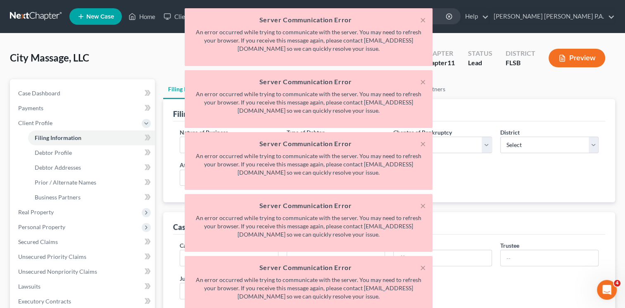
click at [486, 232] on div "× Server Communication Error An error occurred while trying to communicate with…" at bounding box center [308, 163] width 625 height 310
click at [476, 108] on div "× Server Communication Error An error occurred while trying to communicate with…" at bounding box center [308, 163] width 625 height 310
click at [423, 21] on button "×" at bounding box center [423, 20] width 6 height 10
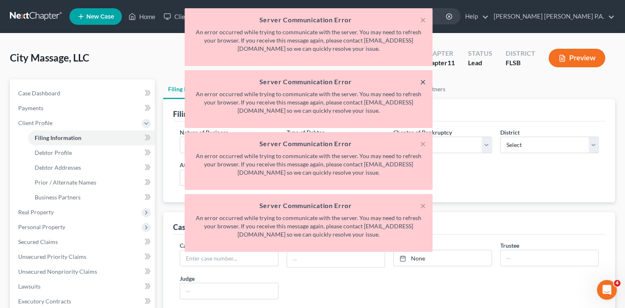
click at [423, 80] on button "×" at bounding box center [423, 82] width 6 height 10
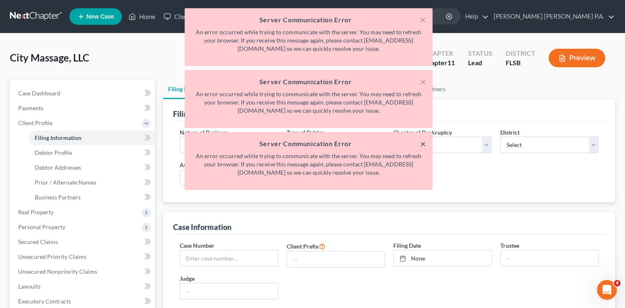
click at [422, 146] on button "×" at bounding box center [423, 144] width 6 height 10
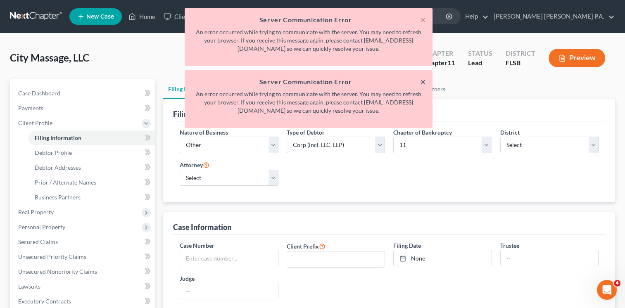
click at [422, 83] on button "×" at bounding box center [423, 82] width 6 height 10
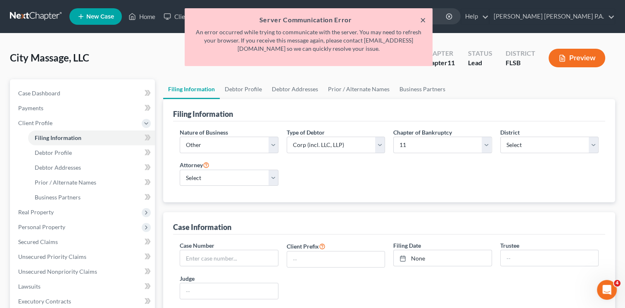
click at [423, 20] on button "×" at bounding box center [423, 20] width 6 height 10
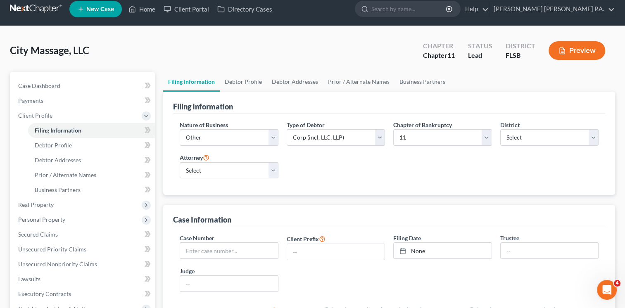
scroll to position [6, 0]
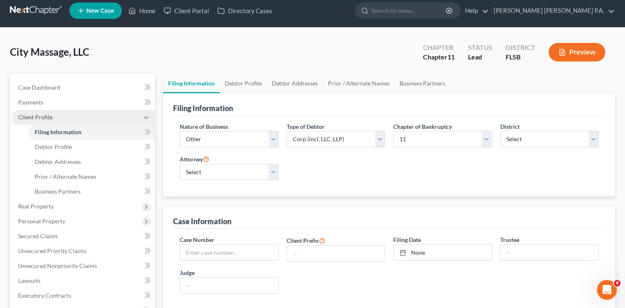
click at [46, 117] on span "Client Profile" at bounding box center [35, 117] width 34 height 7
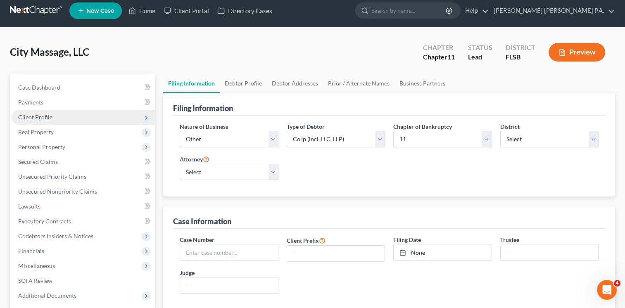
click at [145, 116] on icon at bounding box center [146, 117] width 7 height 7
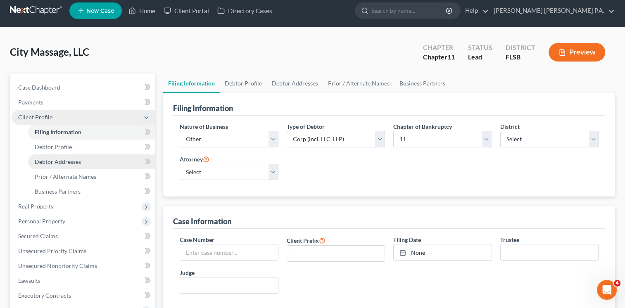
click at [54, 160] on span "Debtor Addresses" at bounding box center [58, 161] width 46 height 7
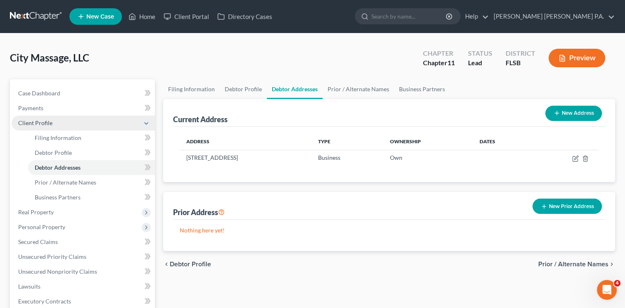
click at [564, 114] on button "New Address" at bounding box center [574, 113] width 57 height 15
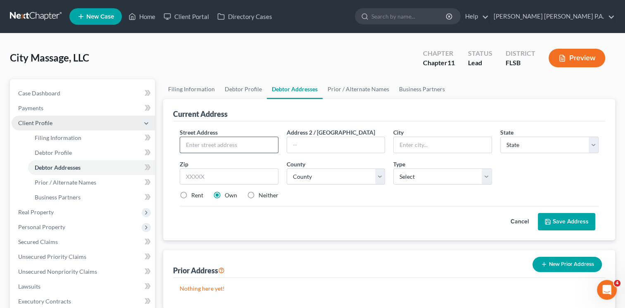
click at [232, 146] on input "text" at bounding box center [229, 145] width 98 height 16
type input "[STREET_ADDRESS]"
click at [457, 149] on input "text" at bounding box center [443, 145] width 98 height 16
type input "[GEOGRAPHIC_DATA]"
click at [560, 143] on select "State [US_STATE] AK AR AZ CA CO CT DE DC [GEOGRAPHIC_DATA] [GEOGRAPHIC_DATA] GU…" at bounding box center [549, 145] width 98 height 17
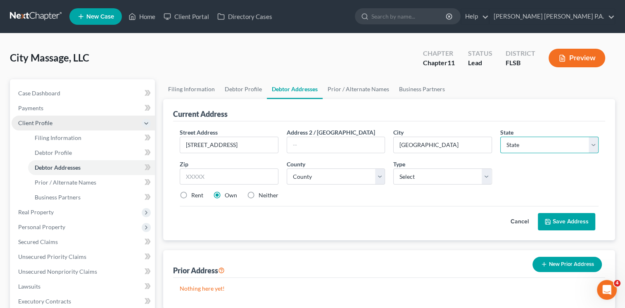
select select "9"
click at [500, 137] on select "State [US_STATE] AK AR AZ CA CO CT DE DC [GEOGRAPHIC_DATA] [GEOGRAPHIC_DATA] GU…" at bounding box center [549, 145] width 98 height 17
click at [253, 178] on input "text" at bounding box center [229, 177] width 98 height 17
type input "33139"
click at [379, 178] on select "County [GEOGRAPHIC_DATA] [GEOGRAPHIC_DATA] [GEOGRAPHIC_DATA] [GEOGRAPHIC_DATA] …" at bounding box center [336, 177] width 98 height 17
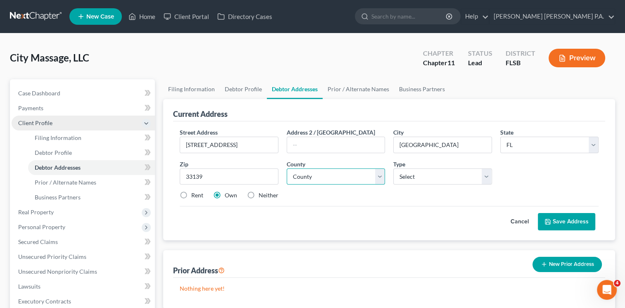
select select "42"
click at [287, 169] on select "County [GEOGRAPHIC_DATA] [GEOGRAPHIC_DATA] [GEOGRAPHIC_DATA] [GEOGRAPHIC_DATA] …" at bounding box center [336, 177] width 98 height 17
click at [486, 177] on select "Select Business Mailing Location of Assets" at bounding box center [442, 177] width 98 height 17
select select "1"
click at [393, 169] on select "Select Business Mailing Location of Assets" at bounding box center [442, 177] width 98 height 17
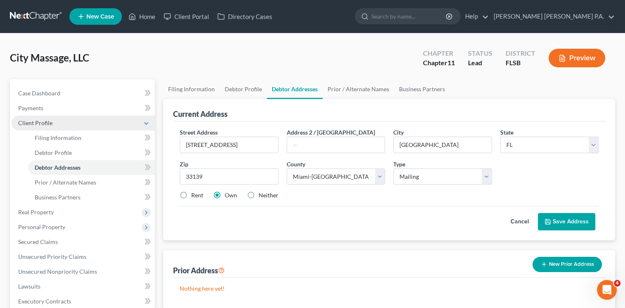
click at [559, 219] on button "Save Address" at bounding box center [566, 221] width 57 height 17
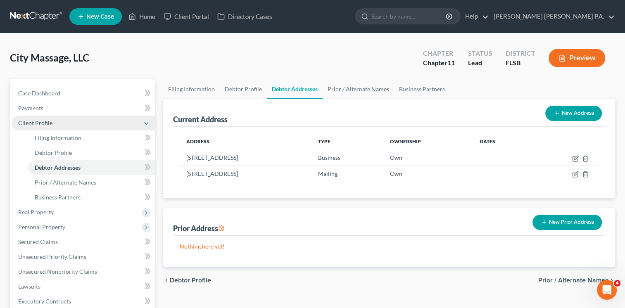
click at [624, 156] on div "City Massage, LLC Upgraded Chapter Chapter 11 Status Lead District [GEOGRAPHIC_…" at bounding box center [312, 243] width 625 height 421
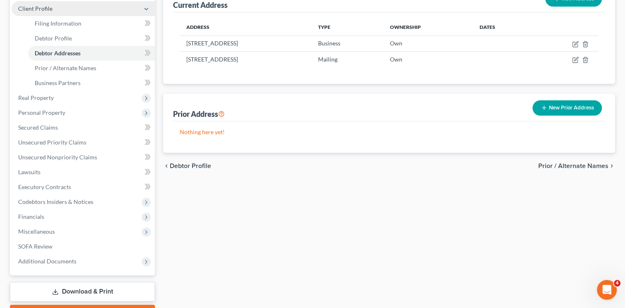
scroll to position [125, 0]
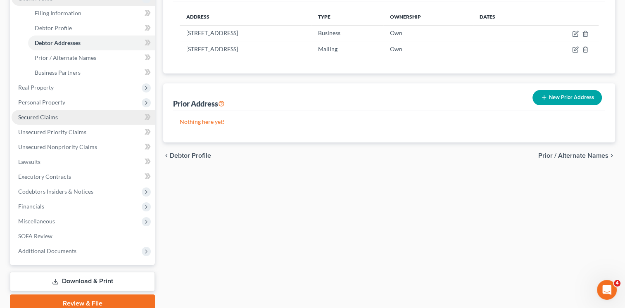
click at [58, 119] on link "Secured Claims" at bounding box center [83, 117] width 143 height 15
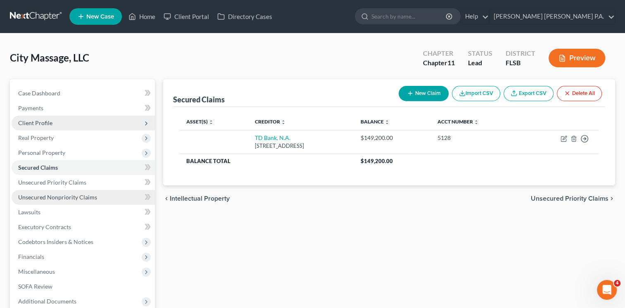
click at [41, 198] on span "Unsecured Nonpriority Claims" at bounding box center [57, 197] width 79 height 7
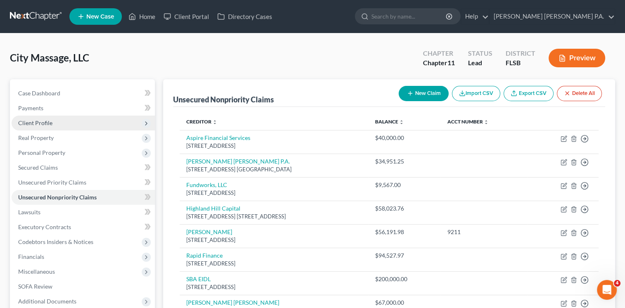
scroll to position [98, 0]
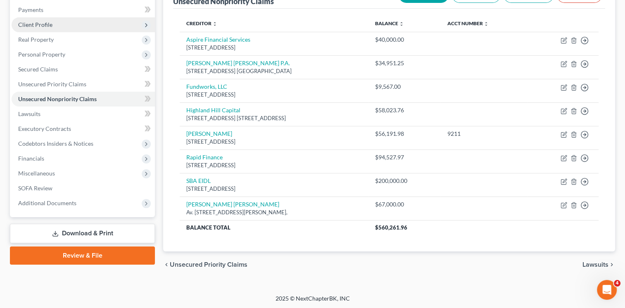
click at [86, 232] on link "Download & Print" at bounding box center [82, 233] width 145 height 19
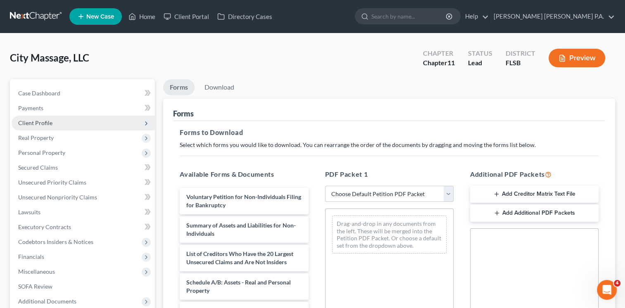
click at [449, 193] on select "Choose Default Petition PDF Packet Complete Bankruptcy Petition (all forms and …" at bounding box center [389, 194] width 129 height 17
select select "1"
click at [325, 186] on select "Choose Default Petition PDF Packet Complete Bankruptcy Petition (all forms and …" at bounding box center [389, 194] width 129 height 17
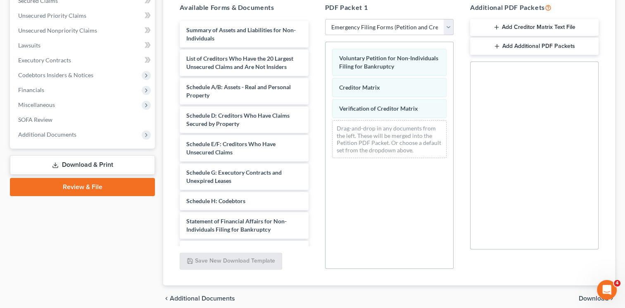
scroll to position [169, 0]
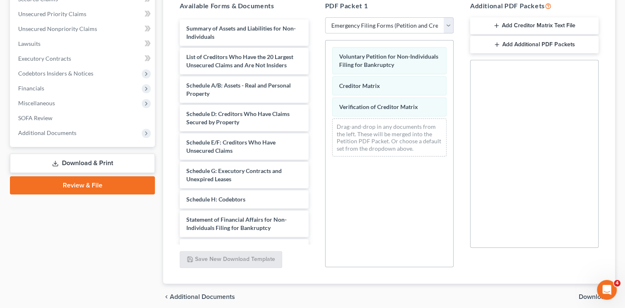
click at [88, 163] on link "Download & Print" at bounding box center [82, 163] width 145 height 19
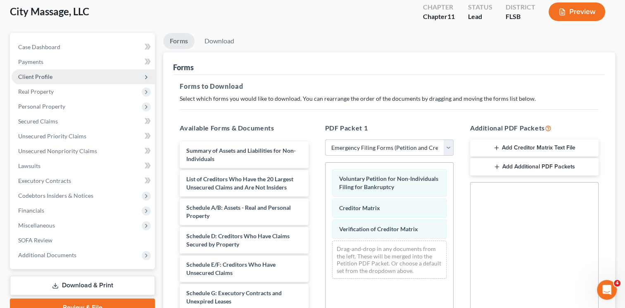
scroll to position [39, 0]
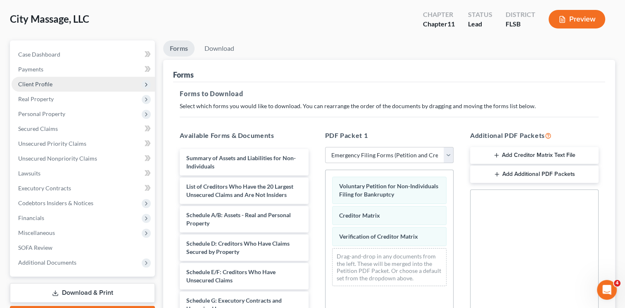
click at [577, 19] on button "Preview" at bounding box center [577, 19] width 57 height 19
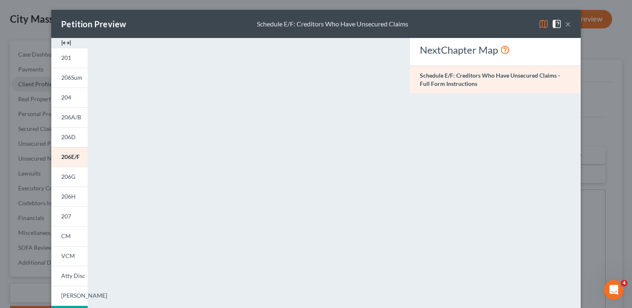
click at [565, 27] on button "×" at bounding box center [568, 24] width 6 height 10
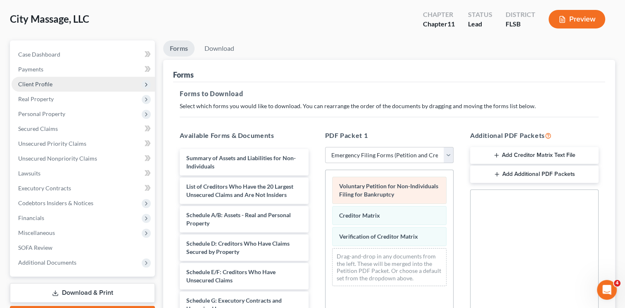
click at [420, 188] on span "Voluntary Petition for Non-Individuals Filing for Bankruptcy" at bounding box center [388, 190] width 99 height 15
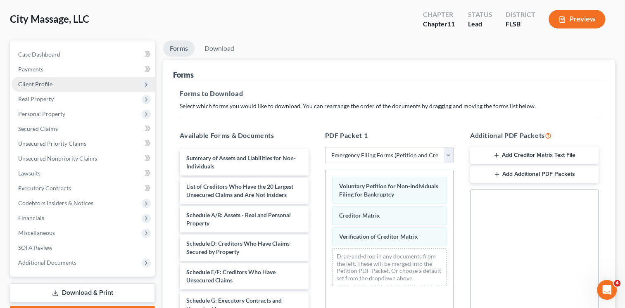
click at [580, 18] on button "Preview" at bounding box center [577, 19] width 57 height 19
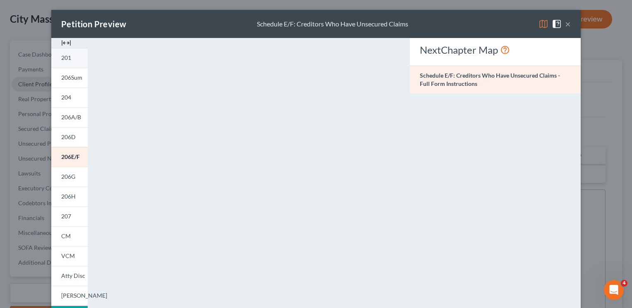
click at [68, 56] on span "201" at bounding box center [66, 57] width 10 height 7
click at [565, 26] on button "×" at bounding box center [568, 24] width 6 height 10
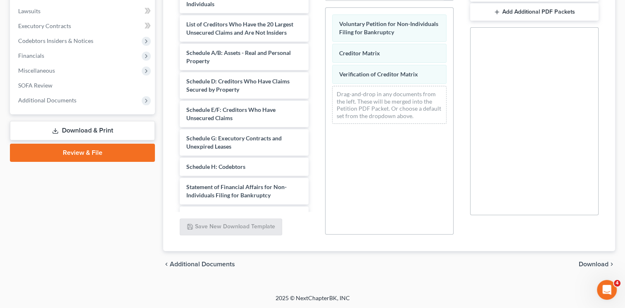
scroll to position [201, 0]
click at [100, 128] on link "Download & Print" at bounding box center [82, 131] width 145 height 19
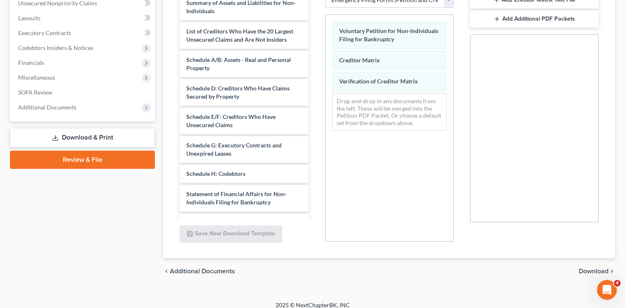
scroll to position [201, 0]
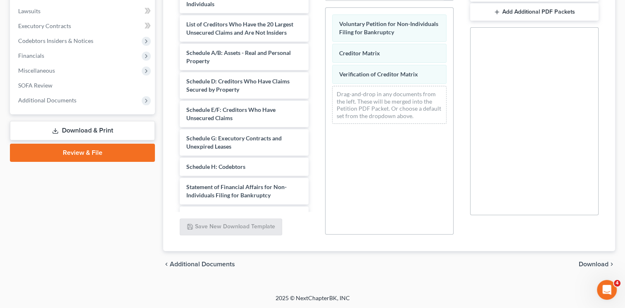
click at [589, 262] on span "Download" at bounding box center [594, 264] width 30 height 7
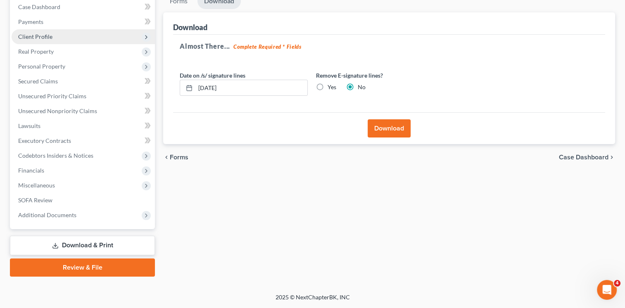
scroll to position [86, 0]
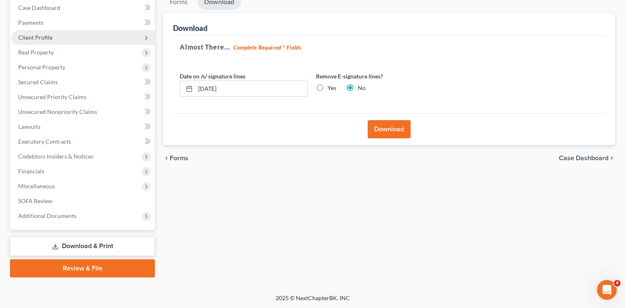
click at [391, 128] on button "Download" at bounding box center [389, 129] width 43 height 18
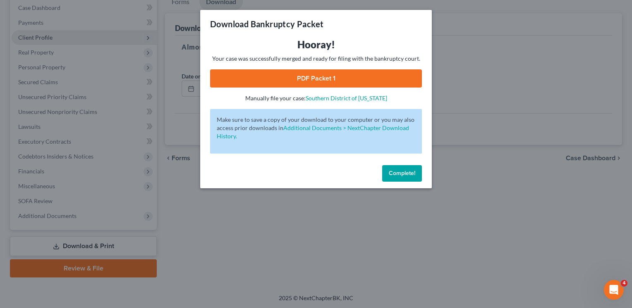
click at [305, 81] on link "PDF Packet 1" at bounding box center [316, 78] width 212 height 18
click at [409, 169] on button "Complete!" at bounding box center [402, 173] width 40 height 17
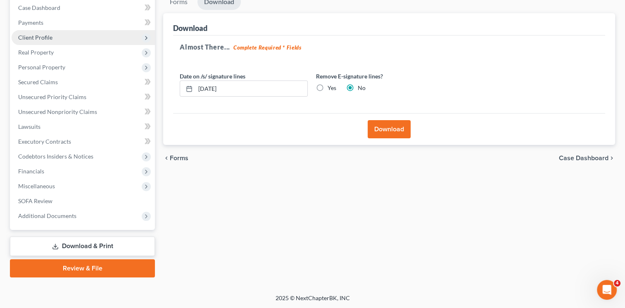
click at [83, 265] on link "Review & File" at bounding box center [82, 269] width 145 height 18
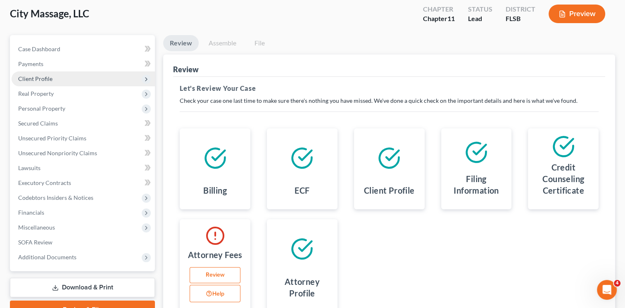
scroll to position [46, 0]
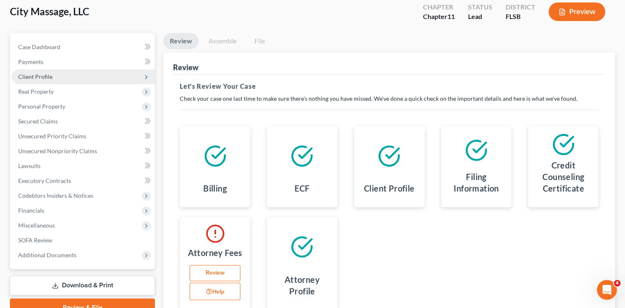
click at [225, 151] on icon at bounding box center [215, 156] width 23 height 23
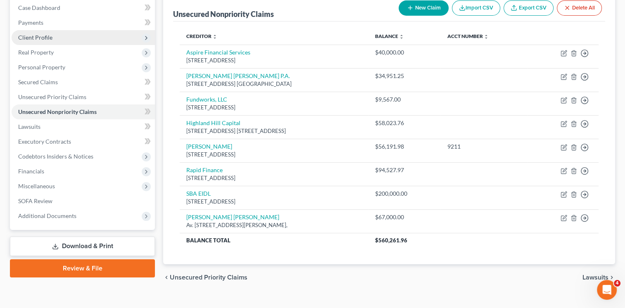
scroll to position [98, 0]
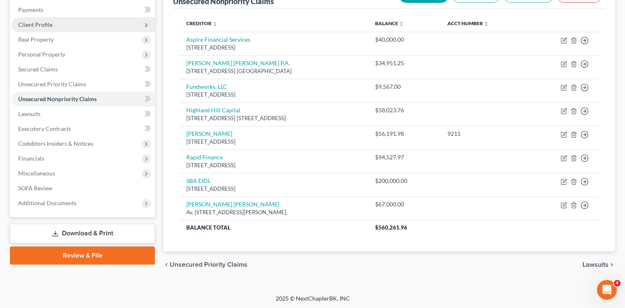
click at [92, 260] on link "Review & File" at bounding box center [82, 256] width 145 height 18
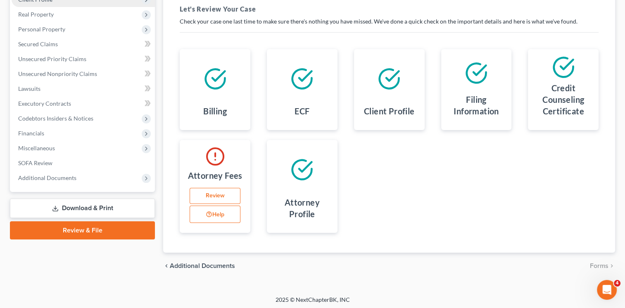
scroll to position [125, 0]
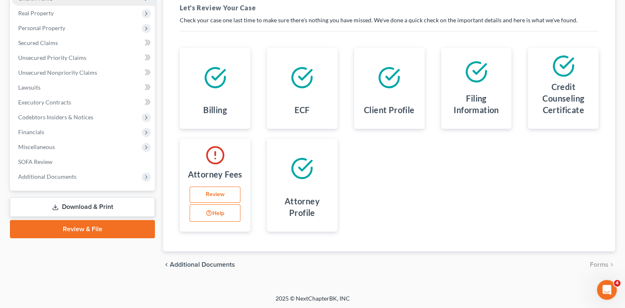
click at [217, 214] on button "Help" at bounding box center [215, 213] width 51 height 17
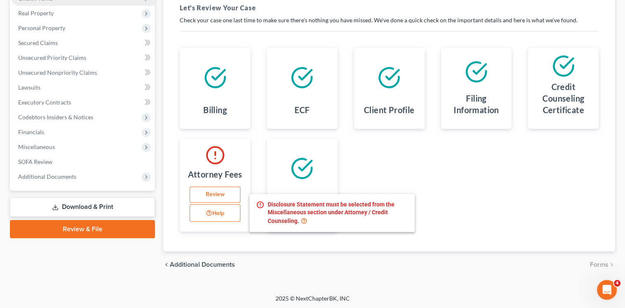
scroll to position [98, 0]
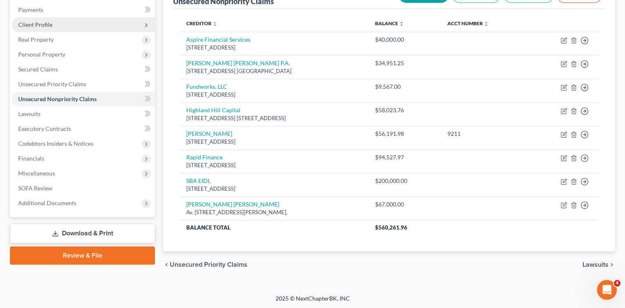
click at [99, 234] on link "Download & Print" at bounding box center [82, 233] width 145 height 19
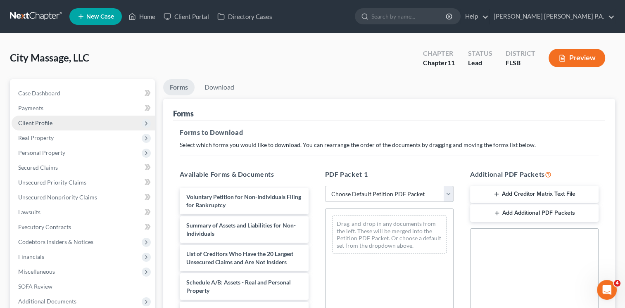
click at [450, 191] on select "Choose Default Petition PDF Packet Complete Bankruptcy Petition (all forms and …" at bounding box center [389, 194] width 129 height 17
select select "1"
click at [325, 186] on select "Choose Default Petition PDF Packet Complete Bankruptcy Petition (all forms and …" at bounding box center [389, 194] width 129 height 17
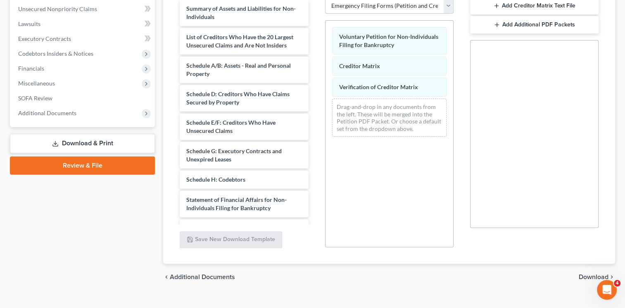
scroll to position [201, 0]
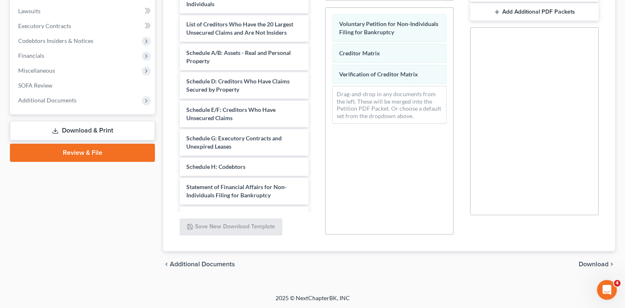
click at [590, 265] on span "Download" at bounding box center [594, 264] width 30 height 7
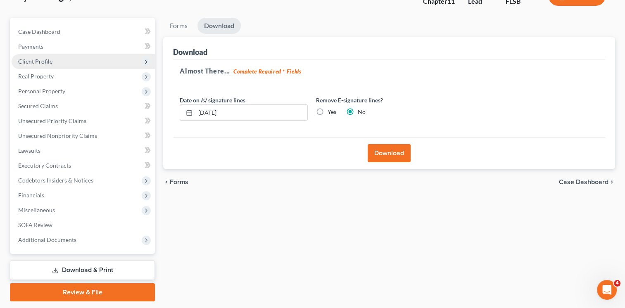
scroll to position [86, 0]
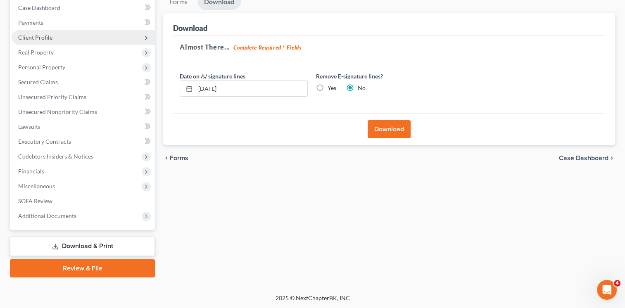
click at [81, 272] on link "Review & File" at bounding box center [82, 269] width 145 height 18
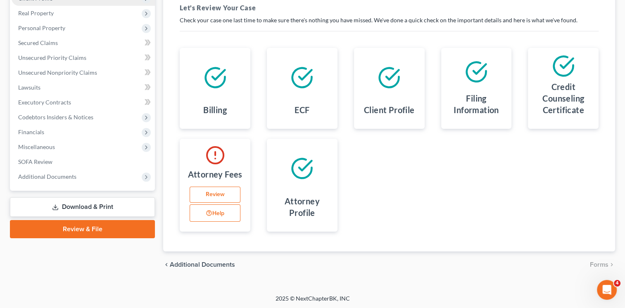
scroll to position [44, 0]
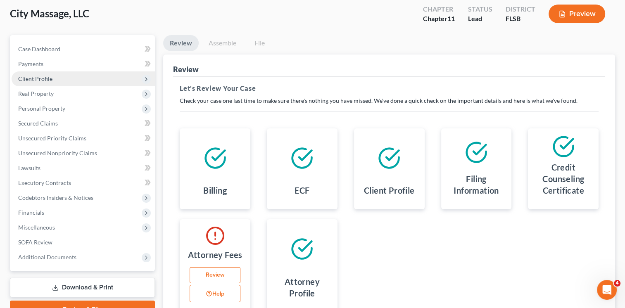
click at [579, 163] on h4 "Credit Counseling Certificate" at bounding box center [563, 179] width 57 height 35
drag, startPoint x: 209, startPoint y: 246, endPoint x: 412, endPoint y: 245, distance: 202.9
click at [412, 245] on div "Billing ECF Client Profile Filing Information Credit Counseling Certificate Att…" at bounding box center [390, 221] width 436 height 204
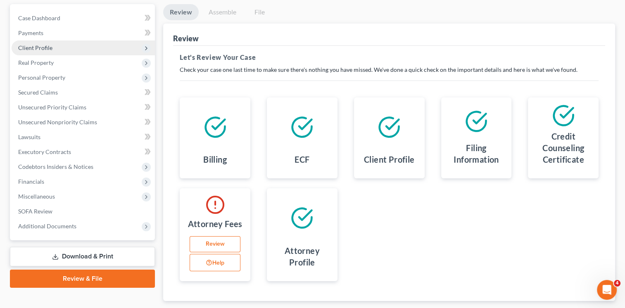
scroll to position [0, 0]
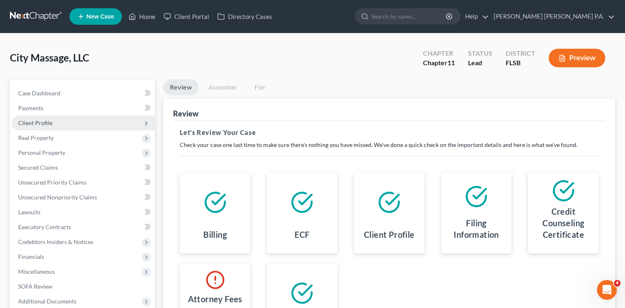
click at [215, 88] on link "Assemble" at bounding box center [222, 87] width 41 height 16
click at [46, 168] on span "Secured Claims" at bounding box center [38, 167] width 40 height 7
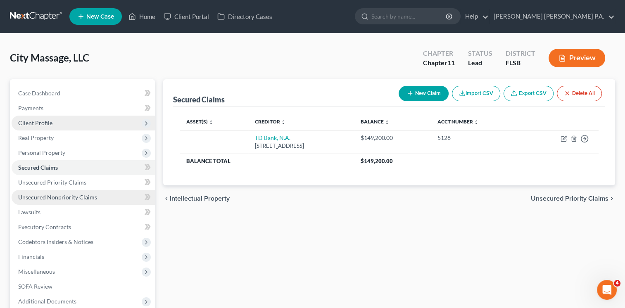
click at [65, 197] on span "Unsecured Nonpriority Claims" at bounding box center [57, 197] width 79 height 7
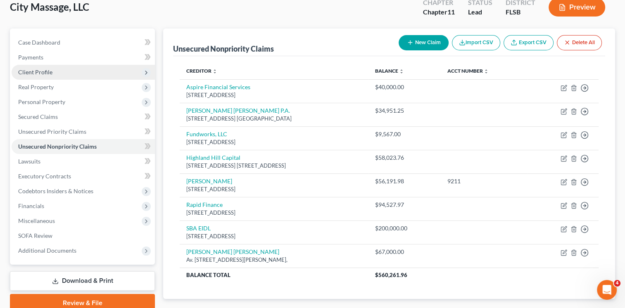
scroll to position [53, 0]
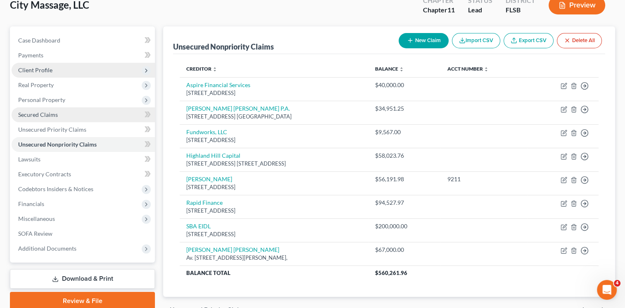
click at [49, 114] on span "Secured Claims" at bounding box center [38, 114] width 40 height 7
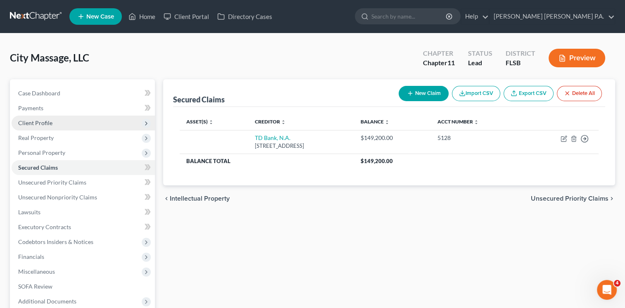
click at [39, 123] on span "Client Profile" at bounding box center [35, 122] width 34 height 7
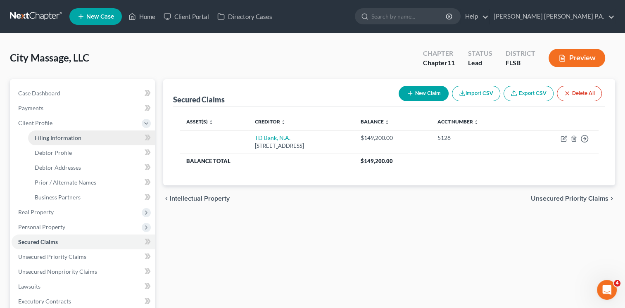
click at [65, 138] on span "Filing Information" at bounding box center [58, 137] width 47 height 7
select select "3"
select select "1"
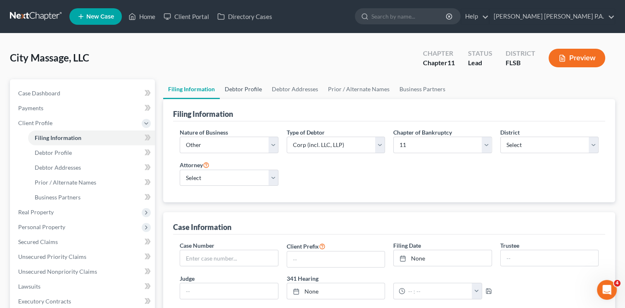
click at [243, 90] on link "Debtor Profile" at bounding box center [243, 89] width 47 height 20
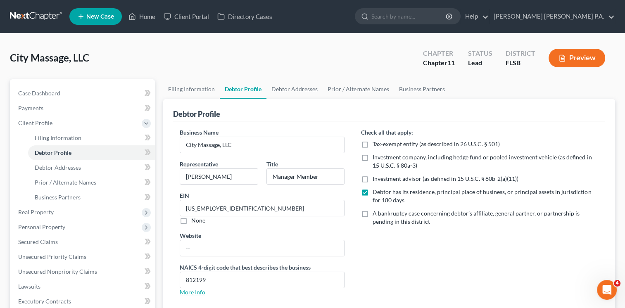
click at [198, 292] on link "More Info" at bounding box center [193, 292] width 26 height 7
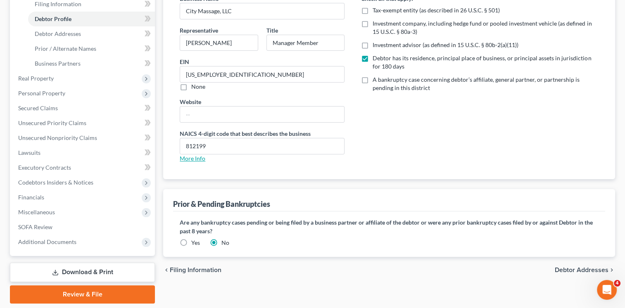
scroll to position [135, 0]
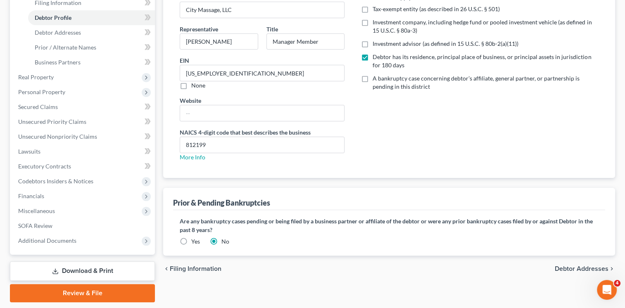
click at [103, 269] on link "Download & Print" at bounding box center [82, 271] width 145 height 19
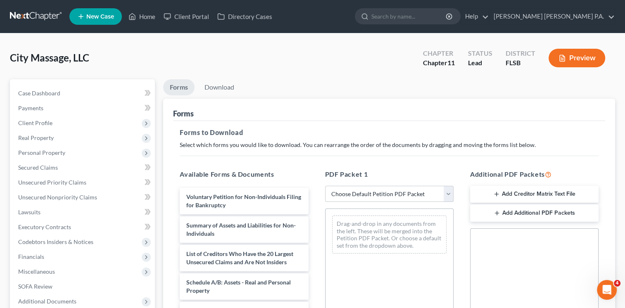
click at [447, 193] on select "Choose Default Petition PDF Packet Complete Bankruptcy Petition (all forms and …" at bounding box center [389, 194] width 129 height 17
select select "1"
click at [325, 186] on select "Choose Default Petition PDF Packet Complete Bankruptcy Petition (all forms and …" at bounding box center [389, 194] width 129 height 17
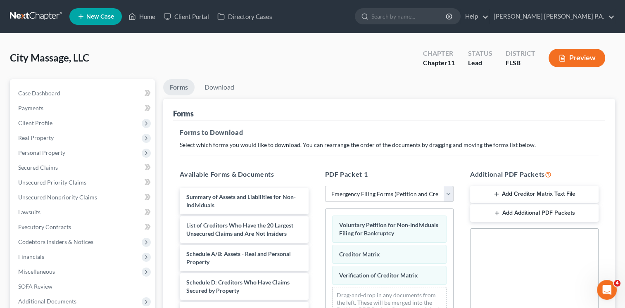
click at [527, 194] on button "Add Creditor Matrix Text File" at bounding box center [534, 194] width 129 height 17
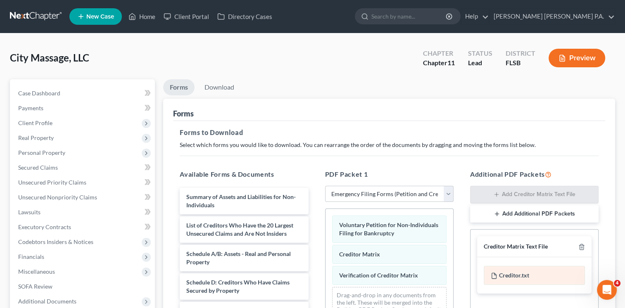
click at [512, 274] on div "Creditor.txt" at bounding box center [534, 275] width 101 height 19
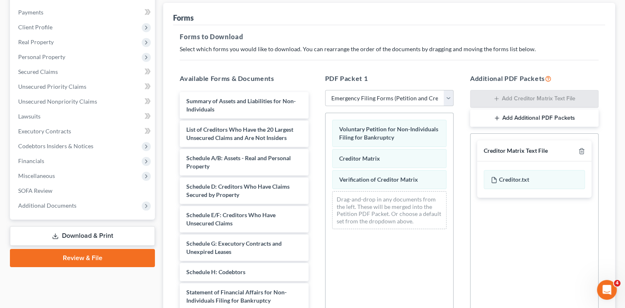
scroll to position [125, 0]
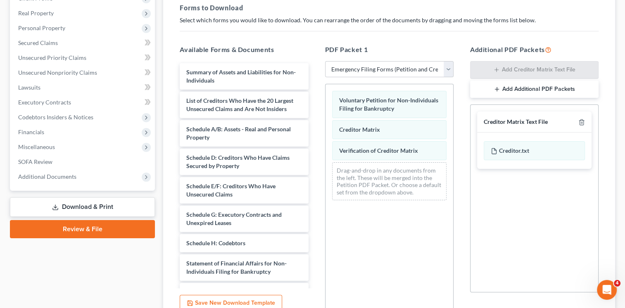
click at [551, 167] on div "Creditor.txt" at bounding box center [534, 151] width 114 height 36
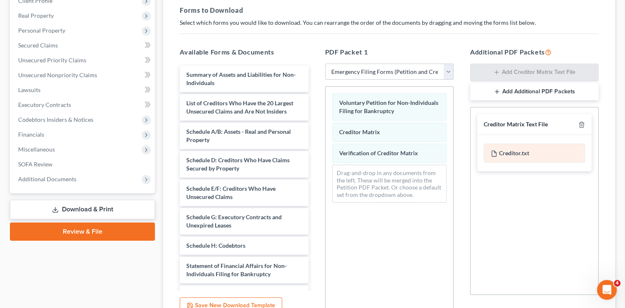
click at [524, 152] on div "Creditor.txt" at bounding box center [534, 153] width 101 height 19
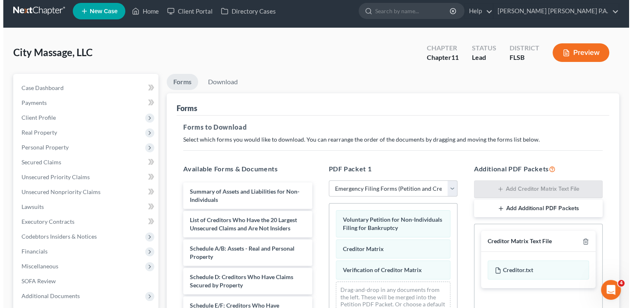
scroll to position [0, 0]
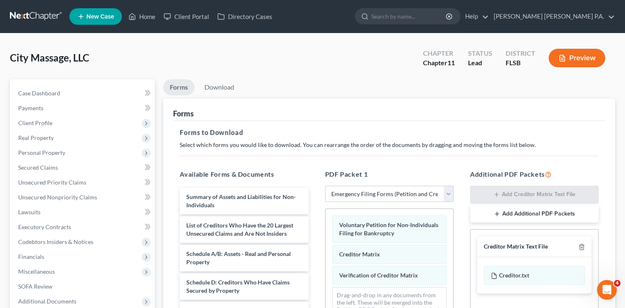
click at [577, 57] on button "Preview" at bounding box center [577, 58] width 57 height 19
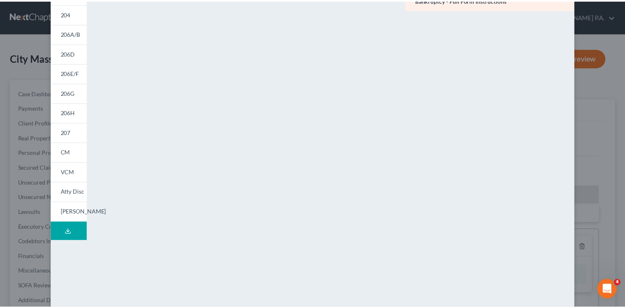
scroll to position [86, 0]
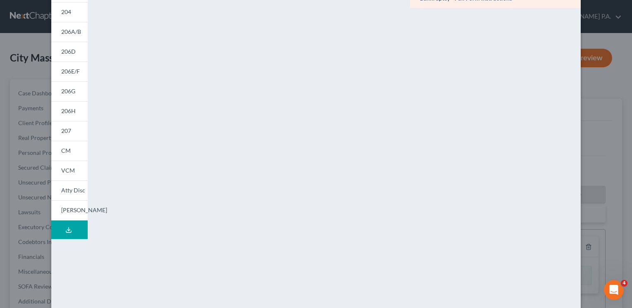
click at [69, 226] on button "Download Draft" at bounding box center [69, 230] width 36 height 19
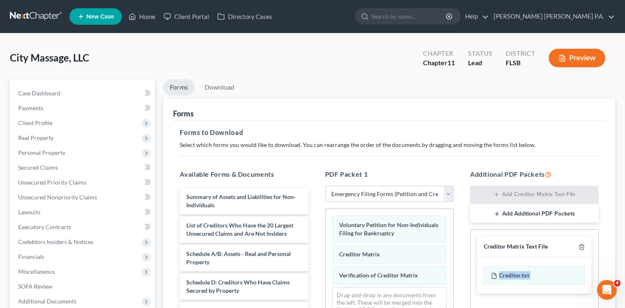
drag, startPoint x: 624, startPoint y: 217, endPoint x: 624, endPoint y: 234, distance: 16.5
click at [489, 17] on link "Help" at bounding box center [475, 16] width 28 height 15
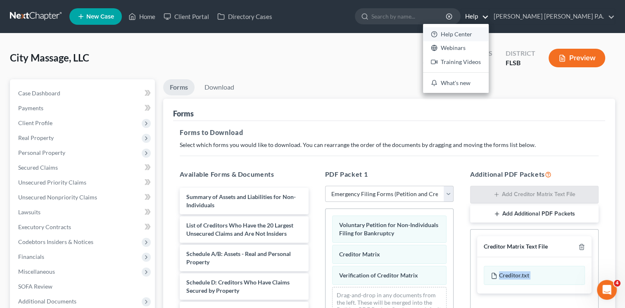
click at [489, 31] on link "Help Center" at bounding box center [456, 34] width 66 height 14
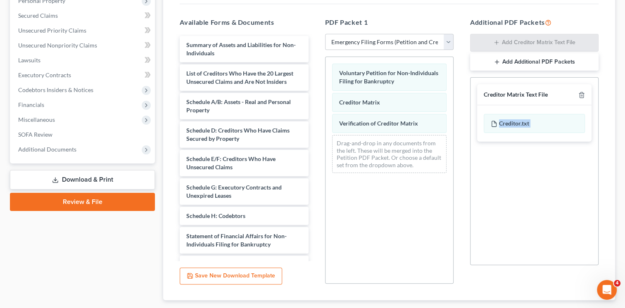
scroll to position [152, 0]
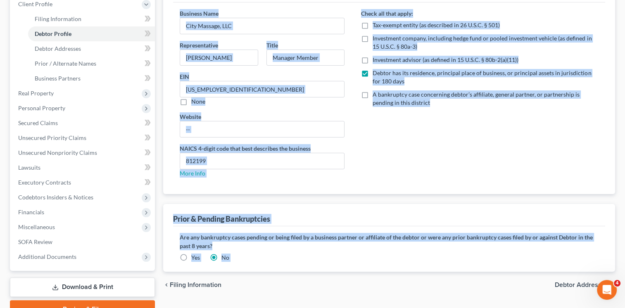
scroll to position [158, 0]
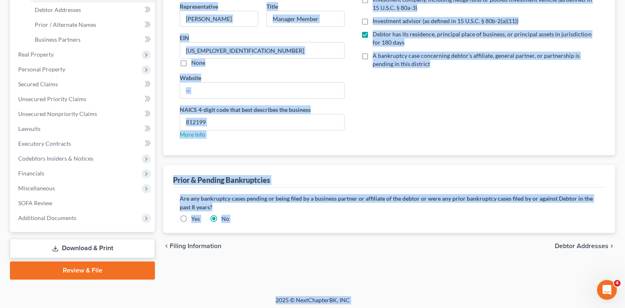
click at [112, 247] on link "Download & Print" at bounding box center [82, 248] width 145 height 19
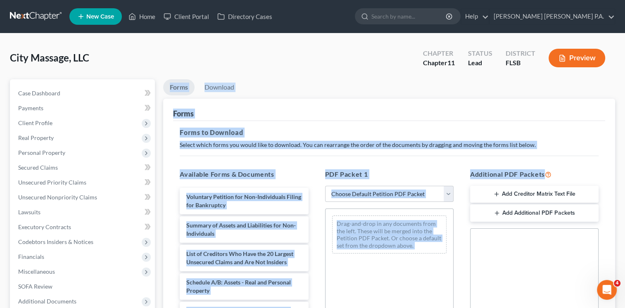
click at [543, 193] on button "Add Creditor Matrix Text File" at bounding box center [534, 194] width 129 height 17
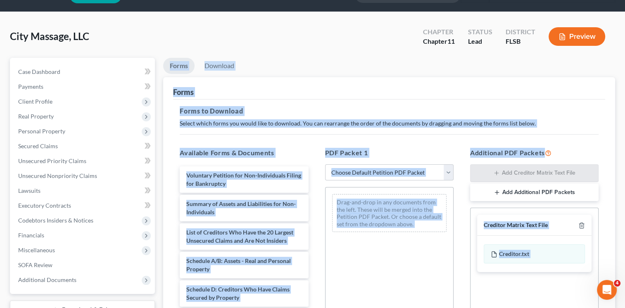
scroll to position [32, 0]
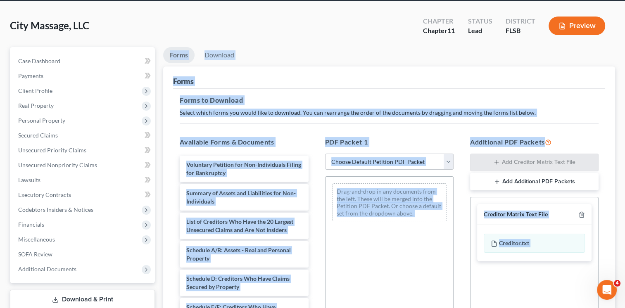
click at [581, 25] on button "Preview" at bounding box center [577, 26] width 57 height 19
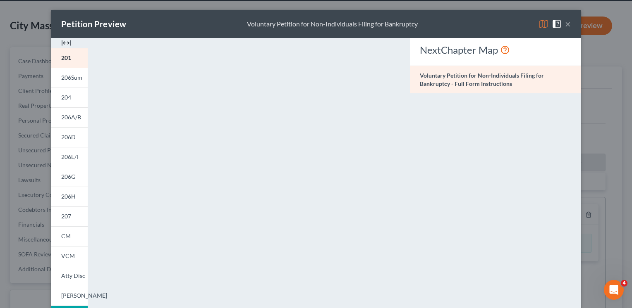
click at [565, 28] on button "×" at bounding box center [568, 24] width 6 height 10
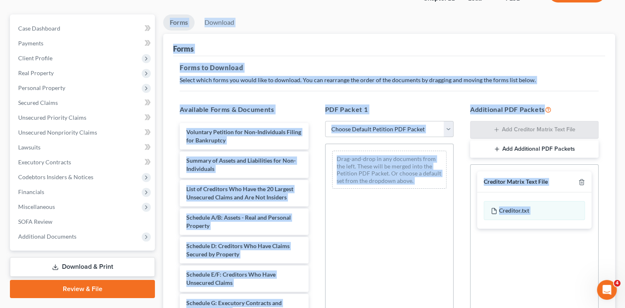
scroll to position [66, 0]
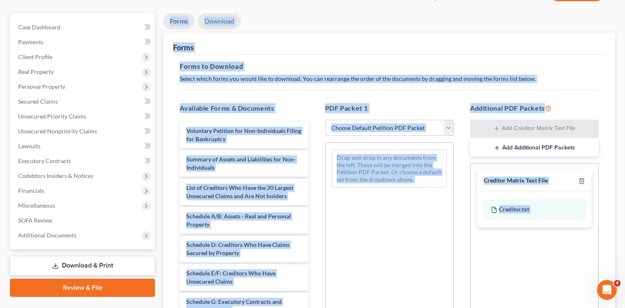
click at [223, 21] on link "Download" at bounding box center [219, 21] width 43 height 16
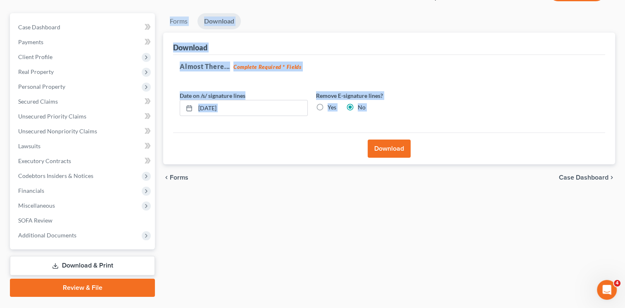
click at [391, 148] on button "Download" at bounding box center [389, 149] width 43 height 18
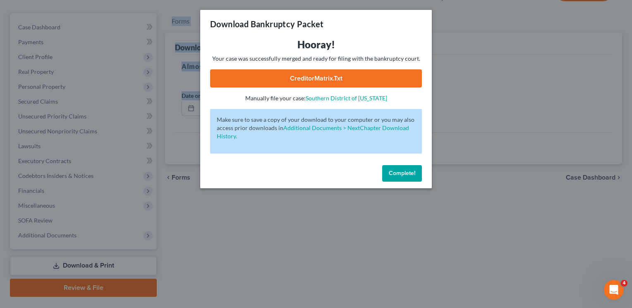
click at [334, 77] on link "CreditorMatrix.txt" at bounding box center [316, 78] width 212 height 18
click at [393, 173] on span "Complete!" at bounding box center [401, 173] width 26 height 7
